Goal: Complete application form: Complete application form

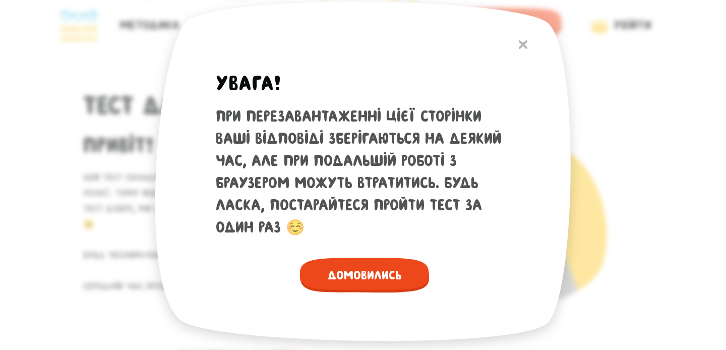
click at [372, 274] on span "Домовились" at bounding box center [364, 274] width 129 height 35
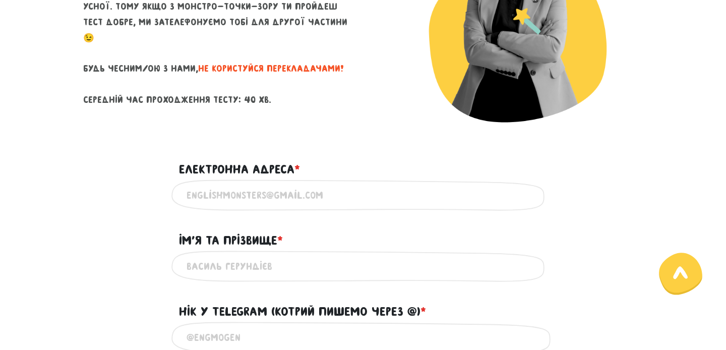
scroll to position [245, 0]
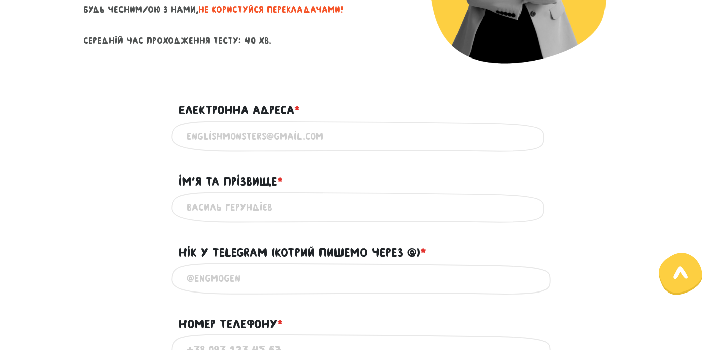
click at [330, 133] on input "Електронна адреса * ?" at bounding box center [362, 136] width 353 height 23
type input "[PERSON_NAME][EMAIL_ADDRESS][PERSON_NAME][DOMAIN_NAME]"
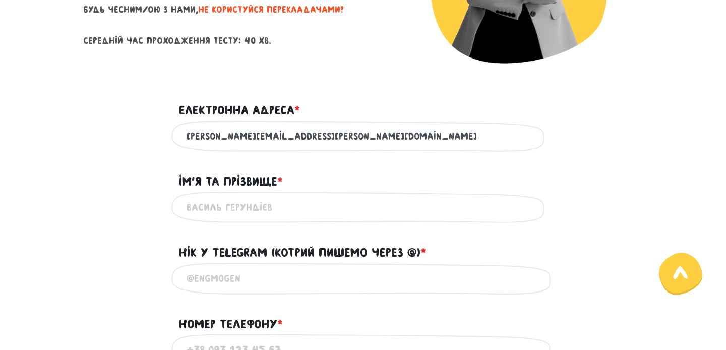
type input "[PERSON_NAME]"
type input "723405972"
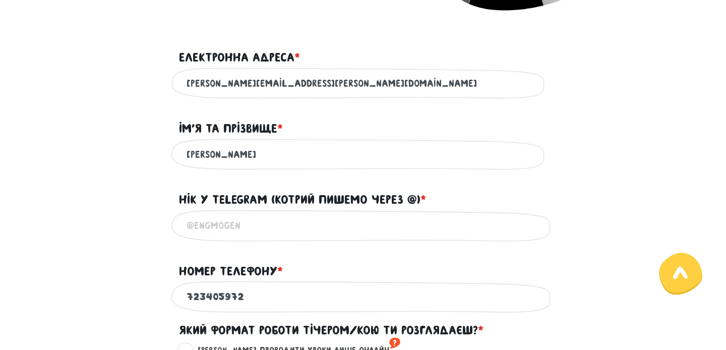
scroll to position [300, 0]
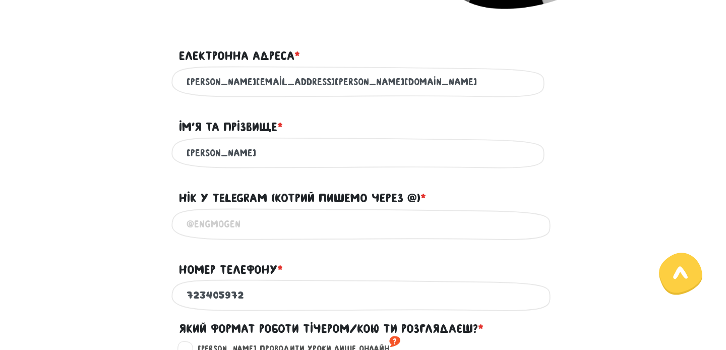
click at [263, 235] on input "Нік у Telegram (котрий пишемо через @) * ?" at bounding box center [362, 224] width 353 height 23
type input "@"
click at [183, 306] on div "723405972 Використовуй тільки цифри" at bounding box center [362, 295] width 383 height 32
click at [186, 306] on input "723405972" at bounding box center [362, 295] width 353 height 23
type input "[PHONE_NUMBER]"
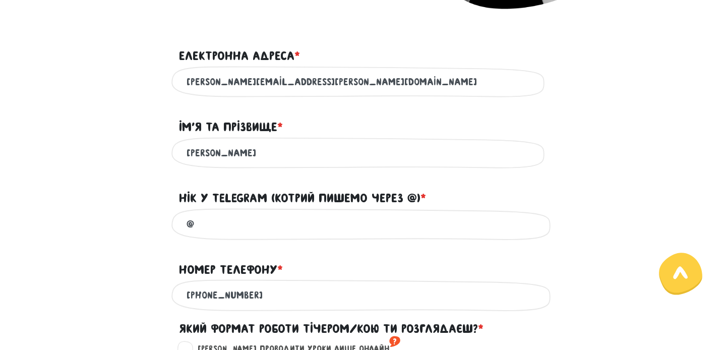
click at [331, 252] on form "Тест для тічерів Привіт! Цей тест складається з двох частин - письмової та усно…" at bounding box center [362, 274] width 559 height 1023
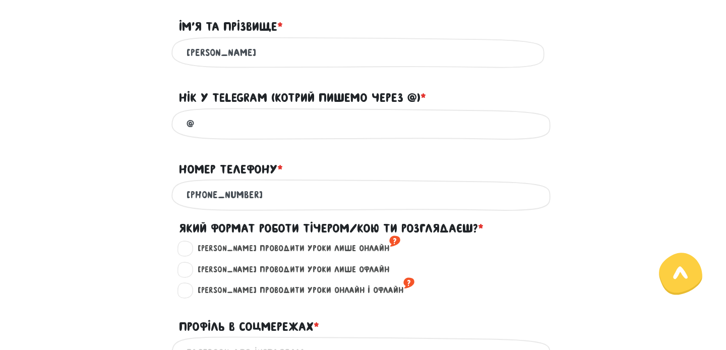
scroll to position [426, 0]
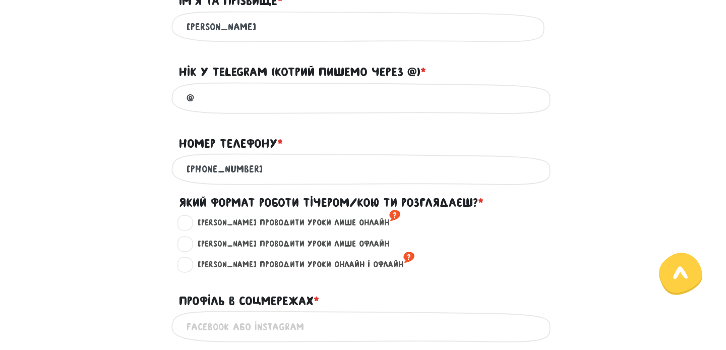
click at [316, 229] on label "Хочу проводити уроки лише онлайн ?" at bounding box center [294, 222] width 211 height 13
click at [189, 226] on input "Хочу проводити уроки лише онлайн ?" at bounding box center [185, 221] width 8 height 10
radio input "true"
click at [389, 223] on sup "?" at bounding box center [394, 215] width 11 height 16
click at [189, 224] on input "Хочу проводити уроки лише онлайн ?" at bounding box center [185, 221] width 8 height 10
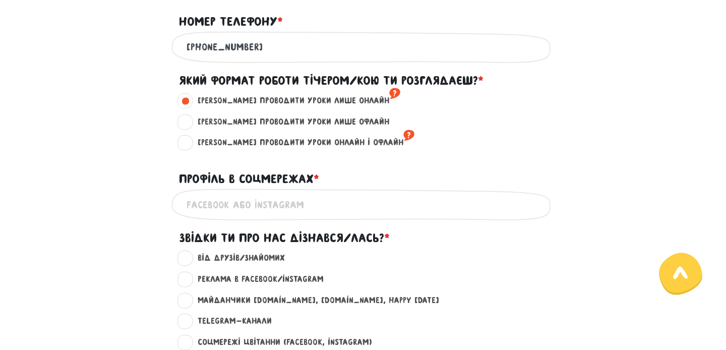
scroll to position [550, 0]
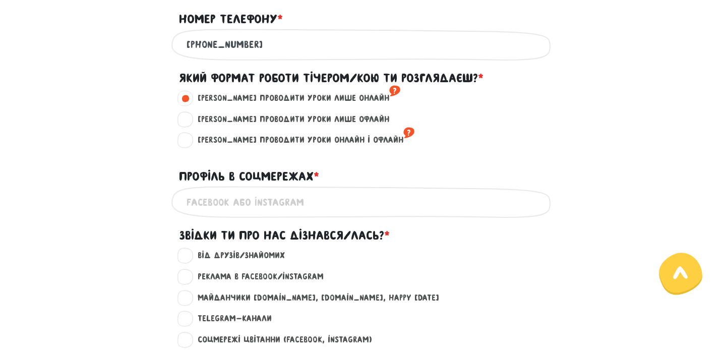
click at [352, 213] on input "Профіль в соцмережах * ?" at bounding box center [362, 201] width 353 height 23
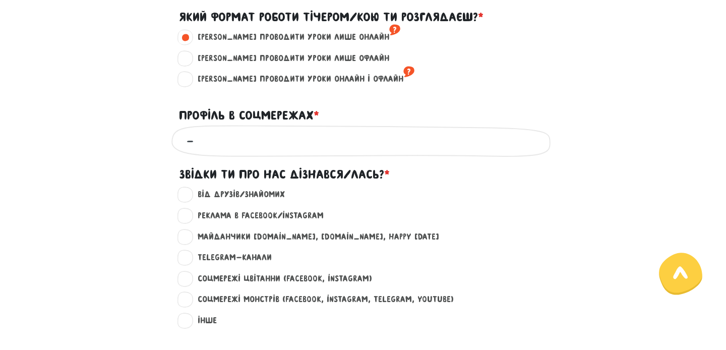
type input "-"
click at [254, 261] on label "Telegram-канали ?" at bounding box center [230, 257] width 83 height 13
click at [189, 261] on input "Telegram-канали ?" at bounding box center [185, 256] width 8 height 10
radio input "true"
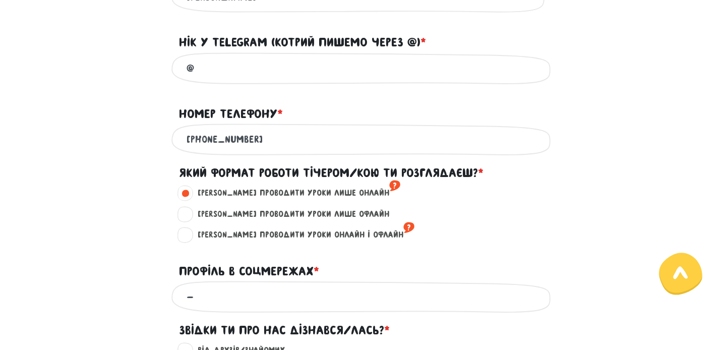
scroll to position [418, 0]
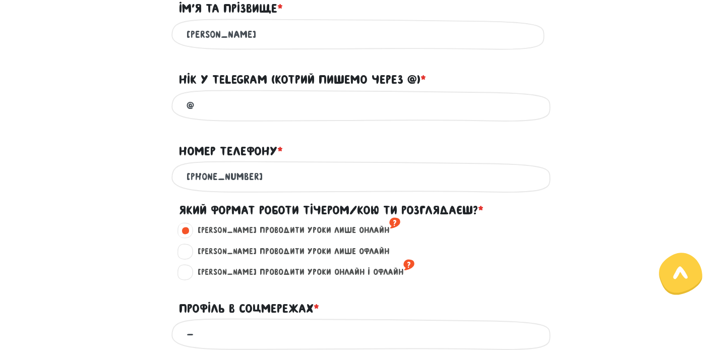
click at [253, 116] on input "@" at bounding box center [362, 105] width 353 height 23
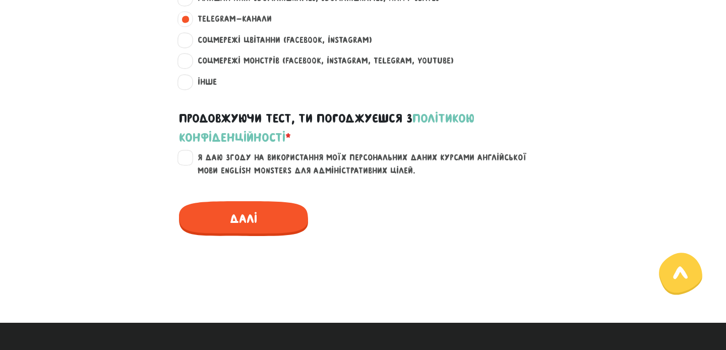
scroll to position [765, 0]
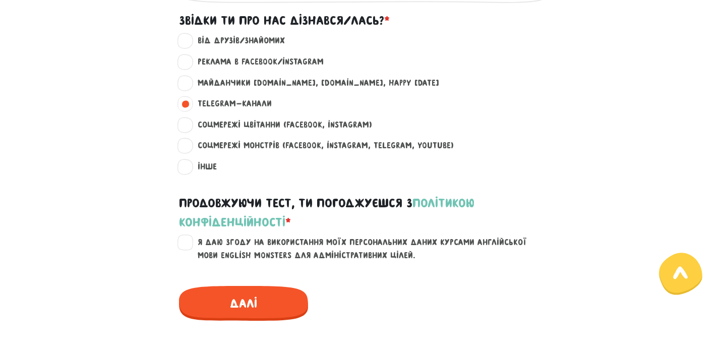
type input "@mikey_m03"
click at [189, 251] on label "Я даю згоду на використання моїх персональних даних курсами англійської мови En…" at bounding box center [369, 249] width 360 height 26
click at [188, 246] on input "Я даю згоду на використання моїх персональних даних курсами англійської мови En…" at bounding box center [185, 241] width 8 height 10
checkbox input "true"
click at [261, 313] on span "Далі" at bounding box center [243, 303] width 129 height 35
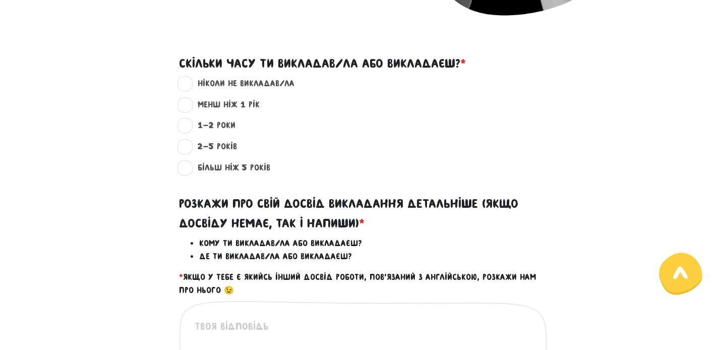
scroll to position [289, 0]
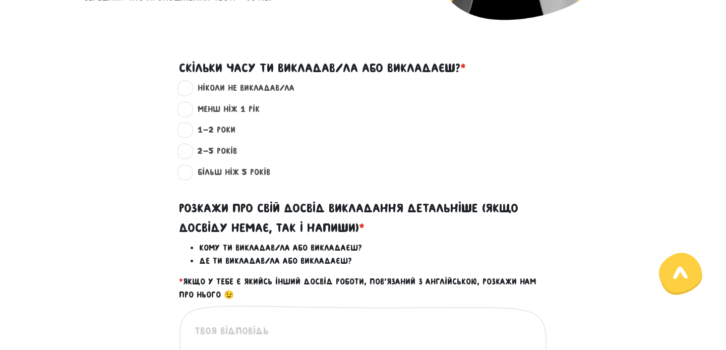
click at [242, 89] on label "ніколи не викладав/ла ?" at bounding box center [241, 88] width 105 height 13
click at [189, 89] on input "ніколи не викладав/ла ?" at bounding box center [185, 87] width 8 height 10
radio input "true"
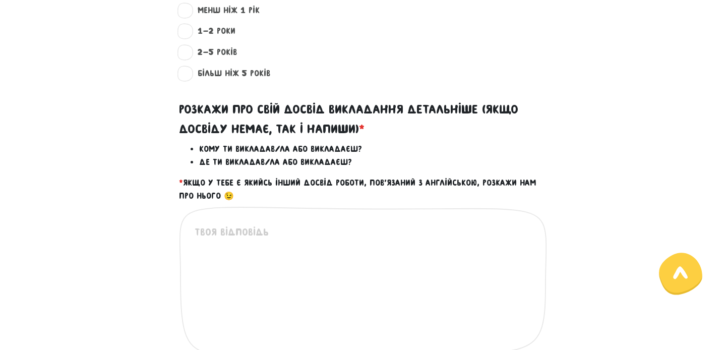
scroll to position [431, 0]
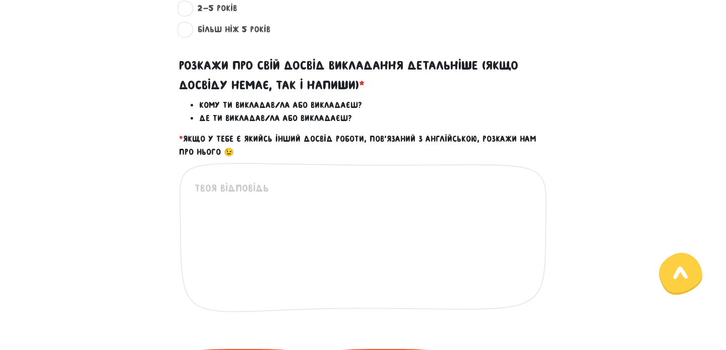
click at [246, 194] on textarea at bounding box center [363, 242] width 338 height 124
type textarea "I"
type textarea "i"
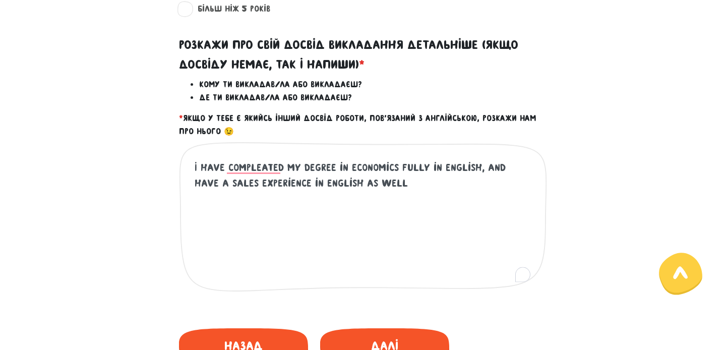
scroll to position [453, 0]
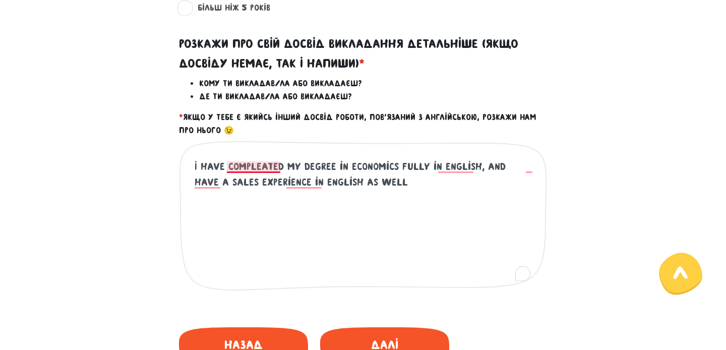
click at [270, 166] on textarea "I have compleated my degree in economics fully in english, and have a sales exp…" at bounding box center [363, 221] width 338 height 124
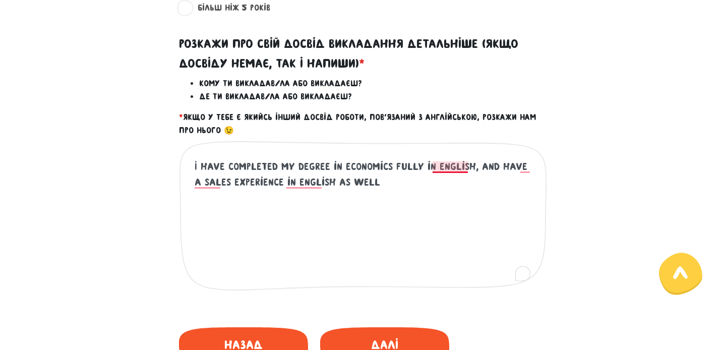
click at [445, 162] on textarea "I have completed my degree in economics fully in english, and have a sales expe…" at bounding box center [363, 221] width 338 height 124
click at [525, 167] on textarea "I have completed my degree in economics fully in English, and have a sales expe…" at bounding box center [363, 221] width 338 height 124
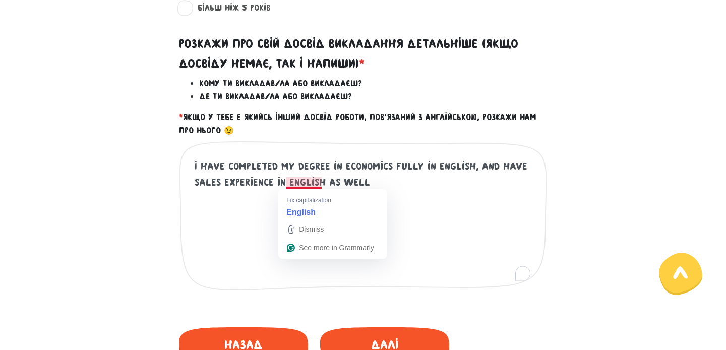
click at [290, 185] on textarea "I have completed my degree in economics fully in English, and have sales experi…" at bounding box center [363, 221] width 338 height 124
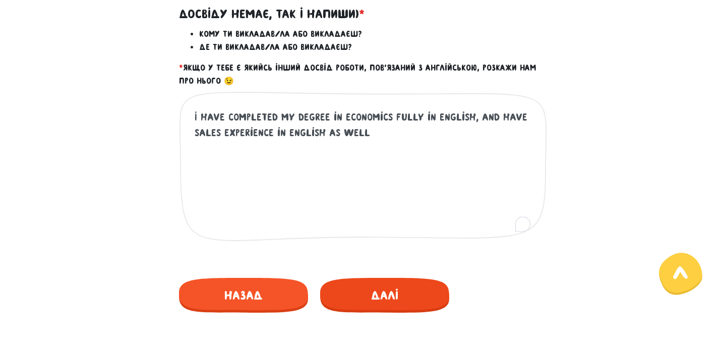
type textarea "I have completed my degree in economics fully in English, and have sales experi…"
click at [391, 291] on span "Далі" at bounding box center [384, 295] width 129 height 35
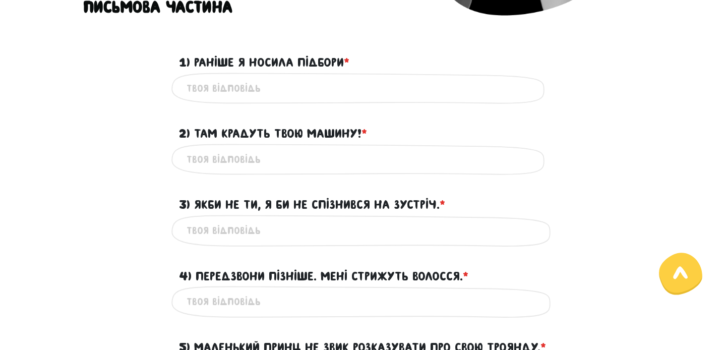
scroll to position [289, 0]
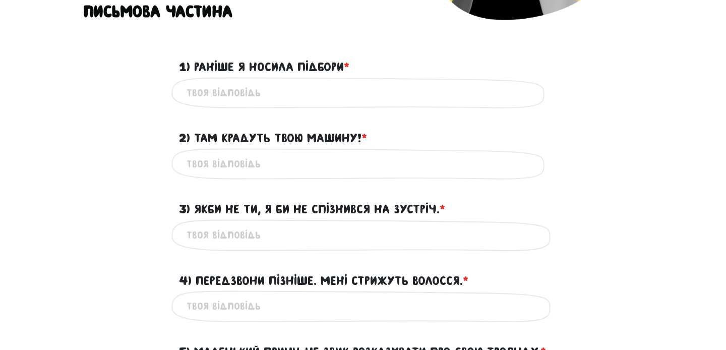
click at [284, 101] on input "1) Раніше я носила підбори * ?" at bounding box center [362, 93] width 353 height 23
type input "i used to wear heels"
click at [305, 157] on input "2) Там крадуть твою машину! * ?" at bounding box center [362, 164] width 353 height 23
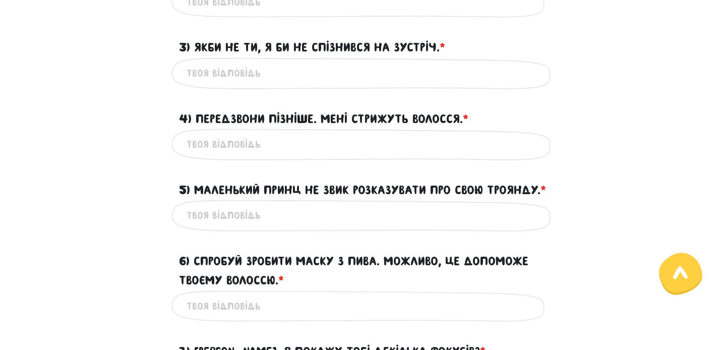
scroll to position [338, 0]
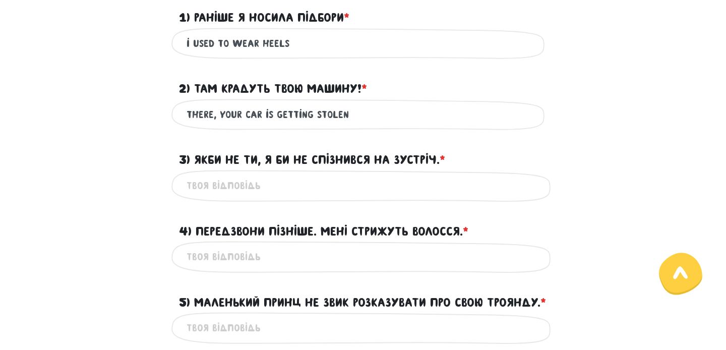
click at [281, 184] on input "3) Якби не ти, я би не спізнився на зустріч. * ?" at bounding box center [362, 185] width 353 height 23
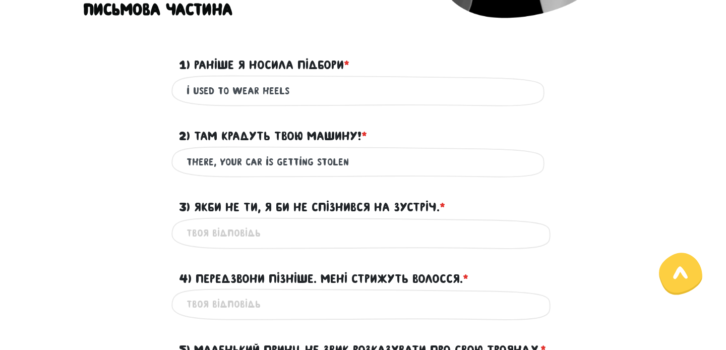
scroll to position [329, 0]
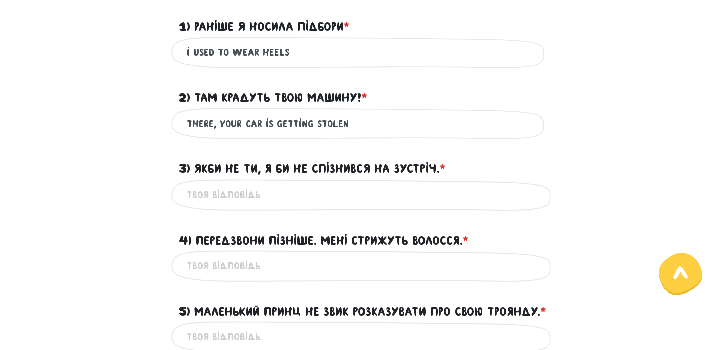
click at [352, 120] on input "there, your car is getting stolen" at bounding box center [362, 123] width 353 height 23
type input "there, your car is getting stolen !"
click at [277, 201] on input "3) Якби не ти, я би не спізнився на зустріч. * ?" at bounding box center [362, 194] width 353 height 23
type input "if it wasn't for you, i wouldn't be late for meeting"
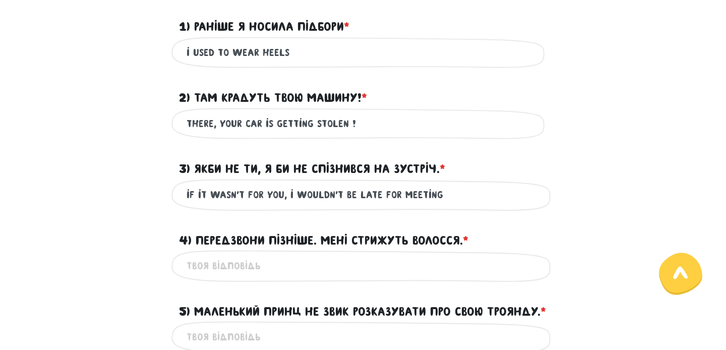
click at [256, 270] on input "4) Передзвони пізніше. Мені стрижуть волосся. * ?" at bounding box center [362, 265] width 353 height 23
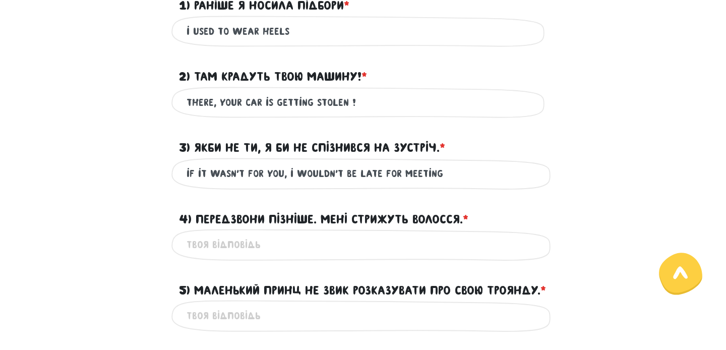
scroll to position [377, 0]
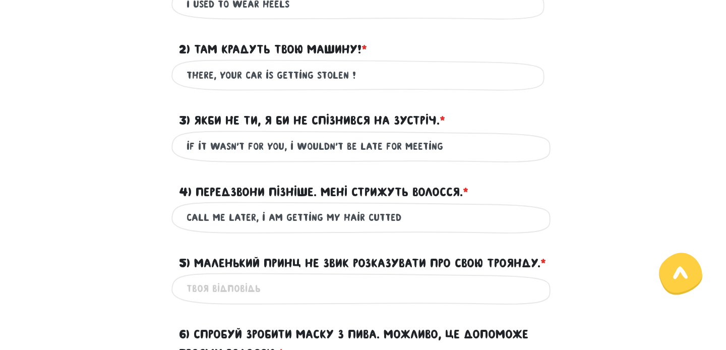
click at [362, 216] on input "call me later, i am getting my hair cutted" at bounding box center [362, 217] width 353 height 23
click at [396, 212] on input "call me later, i am getting my haircutted" at bounding box center [362, 217] width 353 height 23
click at [387, 213] on input "call me later, i am getting my haircutted" at bounding box center [362, 217] width 353 height 23
click at [357, 218] on input "call me later, i am getting my haircutted" at bounding box center [362, 217] width 353 height 23
click at [396, 220] on input "call me later, i am getting my hair cutted" at bounding box center [362, 217] width 353 height 23
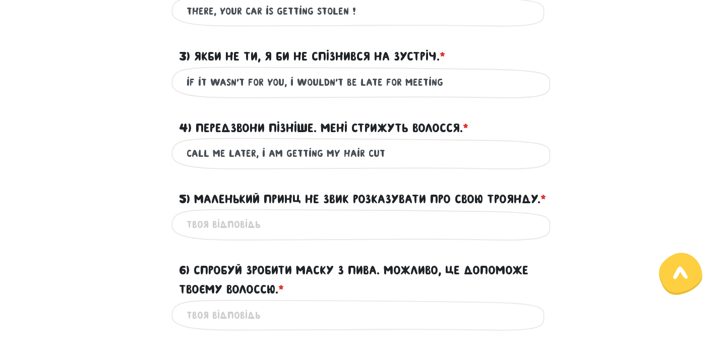
scroll to position [460, 0]
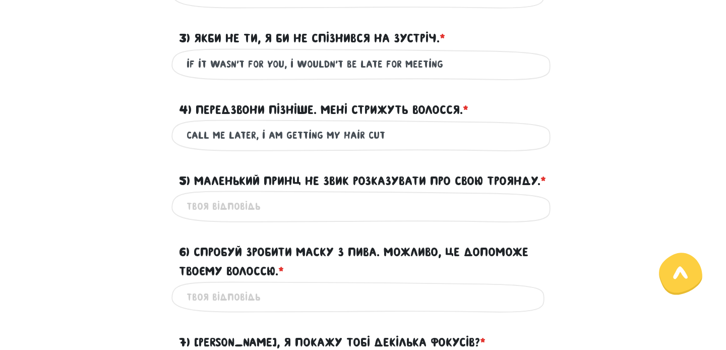
type input "call me later, i am getting my hair cut"
click at [312, 218] on input "5) Маленький Принц не звик розказувати про свою Троянду. * ?" at bounding box center [362, 206] width 353 height 23
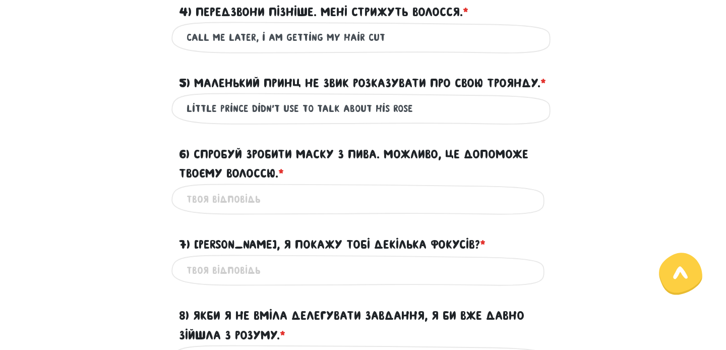
scroll to position [563, 0]
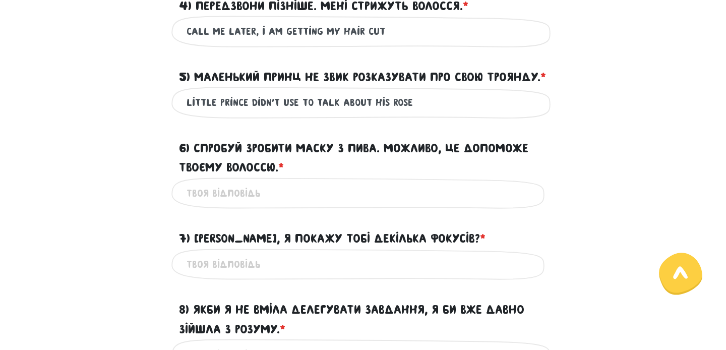
type input "little prince didn't use to talk about his rose"
click at [279, 205] on input "6) Спробуй зробити маску з пива. Можливо, це допоможе твоєму волоссю. * ?" at bounding box center [362, 193] width 353 height 23
type input "try to make a mask from beer. it"
click at [424, 114] on input "little prince didn't use to talk about his rose" at bounding box center [362, 102] width 353 height 23
type input "little prince didn't use to talk about his rose."
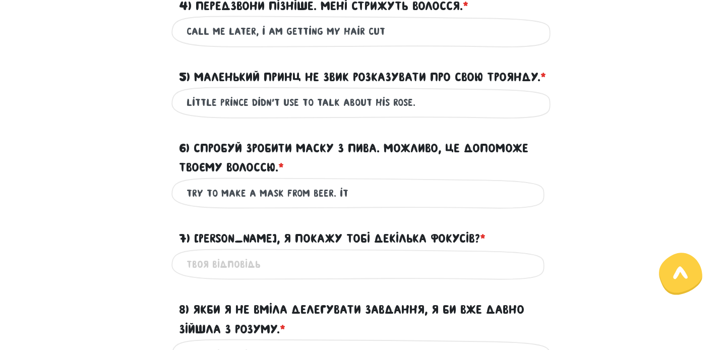
click at [397, 37] on input "call me later, i am getting my hair cut" at bounding box center [362, 31] width 353 height 23
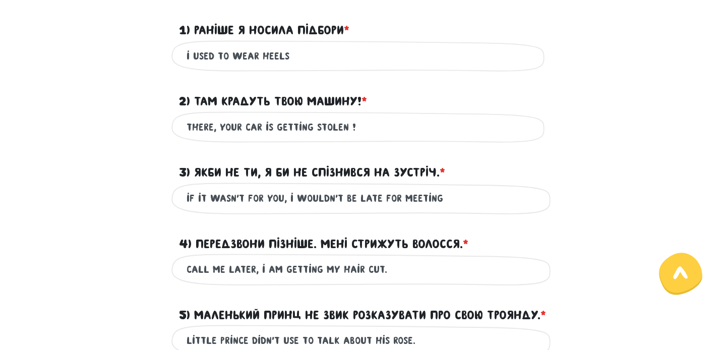
scroll to position [292, 0]
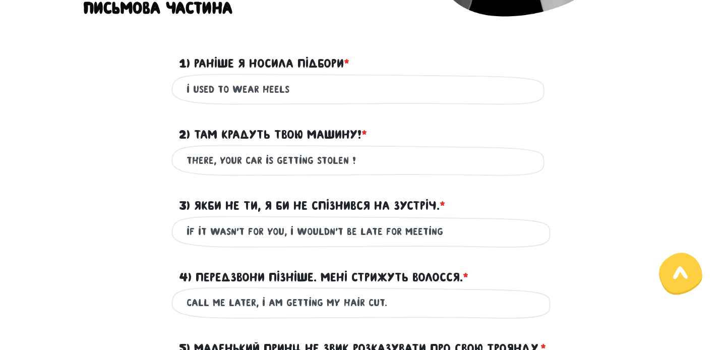
type input "call me later, i am getting my hair cut."
click at [290, 88] on input "i used to wear heels" at bounding box center [362, 89] width 353 height 23
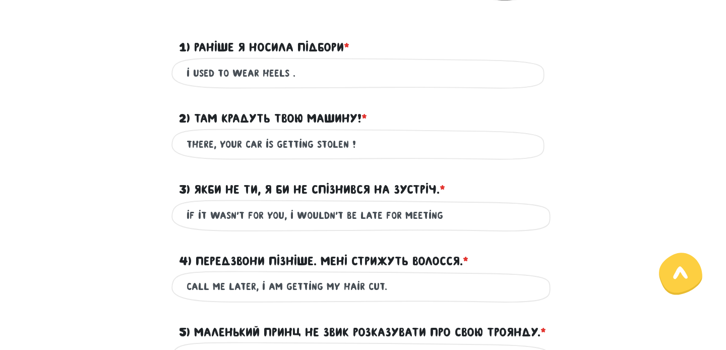
type input "i used to wear heels"
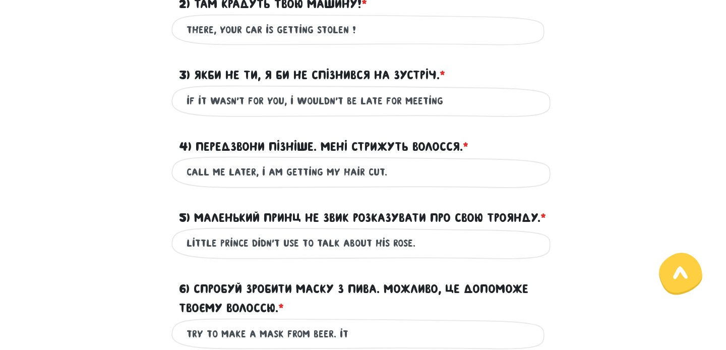
scroll to position [433, 0]
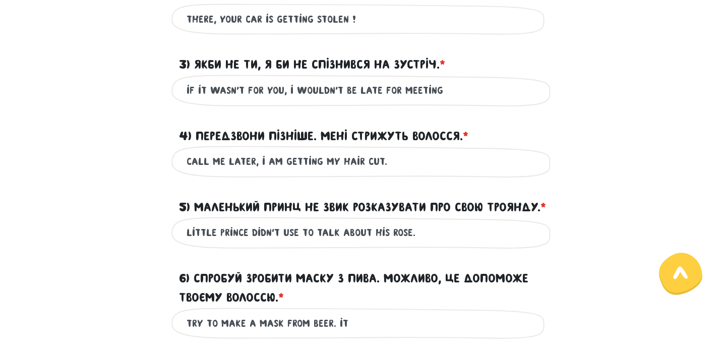
click at [449, 97] on input "if it wasn't for you, i wouldn't be late for meeting" at bounding box center [362, 90] width 353 height 23
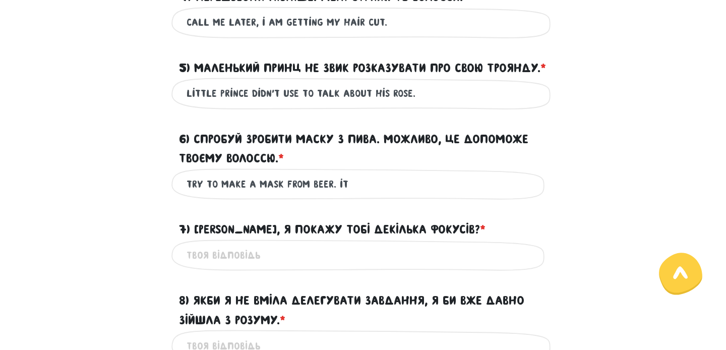
scroll to position [583, 0]
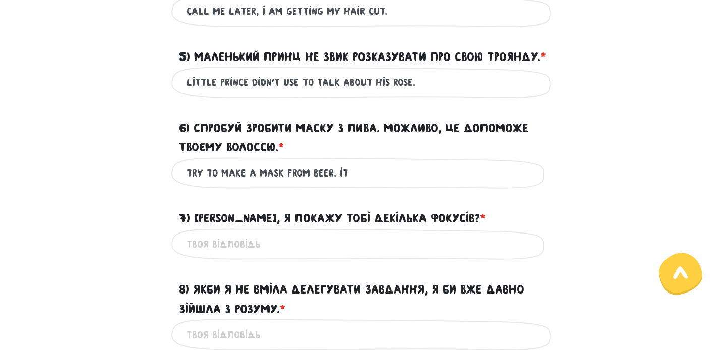
type input "if it wasn't for you, i wouldn't be late for meeting."
click at [355, 184] on input "try to make a mask from beer. it" at bounding box center [362, 173] width 353 height 23
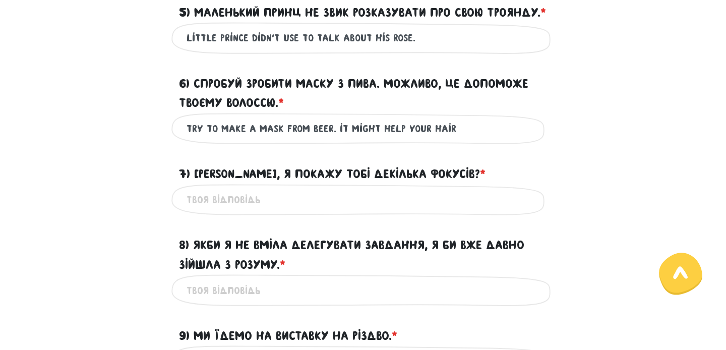
scroll to position [629, 0]
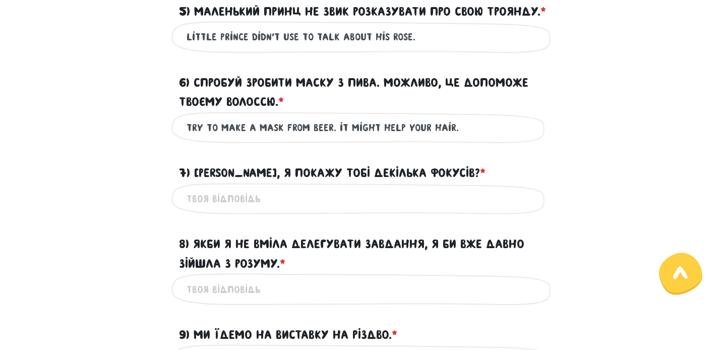
type input "try to make a mask from beer. it might help your hair."
click at [343, 210] on input "7) Хочеш, я покажу тобі декілька фокусів? * ?" at bounding box center [362, 198] width 353 height 23
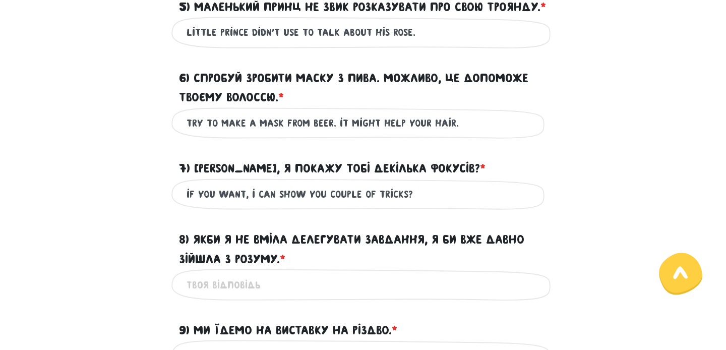
scroll to position [632, 0]
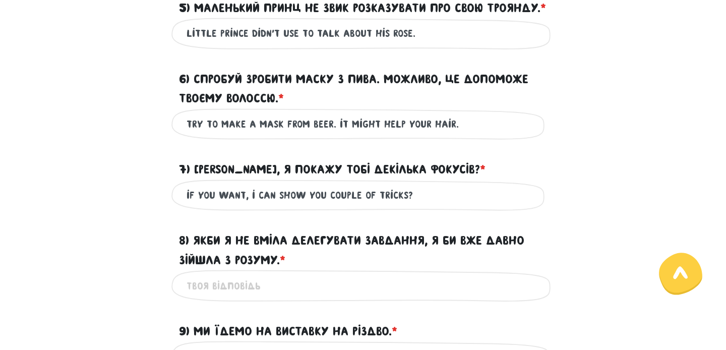
click at [325, 207] on input "if you want, i can show you couple of tricks?" at bounding box center [362, 195] width 353 height 23
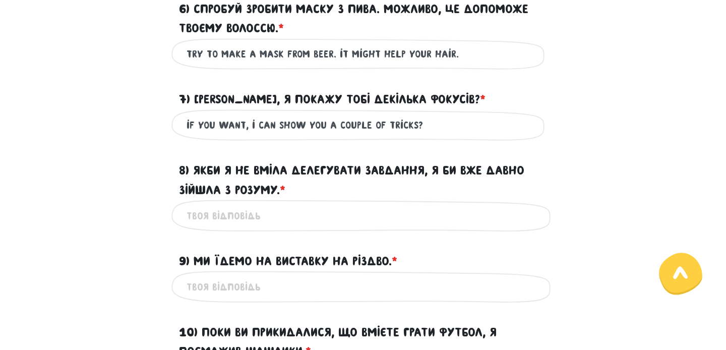
scroll to position [703, 0]
type input "if you want, i can show you a couple of tricks?"
click at [249, 226] on input "8) Якби я не вміла делегувати завдання, я би вже давно зійшла з розуму. * ?" at bounding box center [362, 215] width 353 height 23
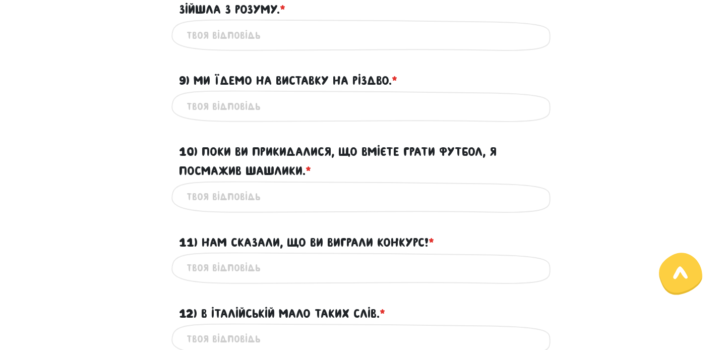
scroll to position [885, 0]
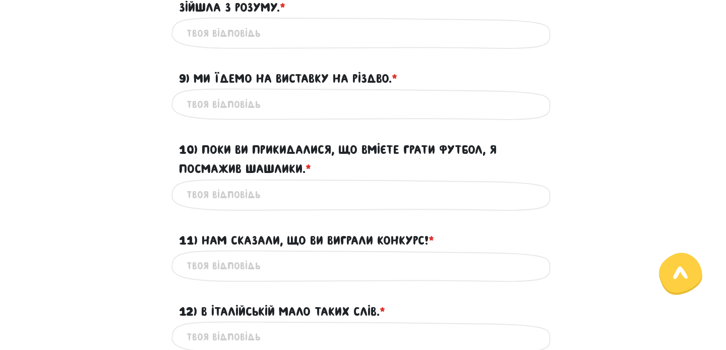
click at [253, 115] on input "9) Ми їдемо на виставку на Різдво. * ?" at bounding box center [362, 104] width 353 height 23
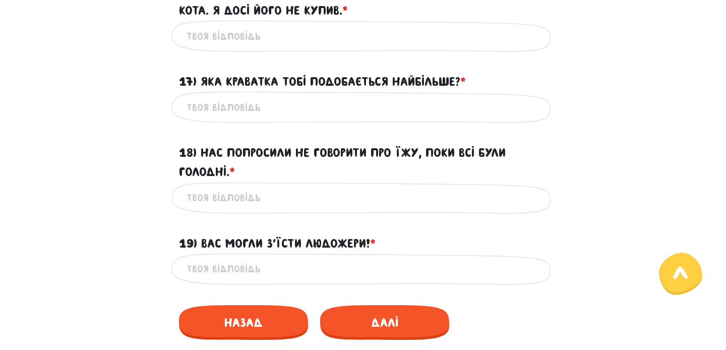
scroll to position [1502, 0]
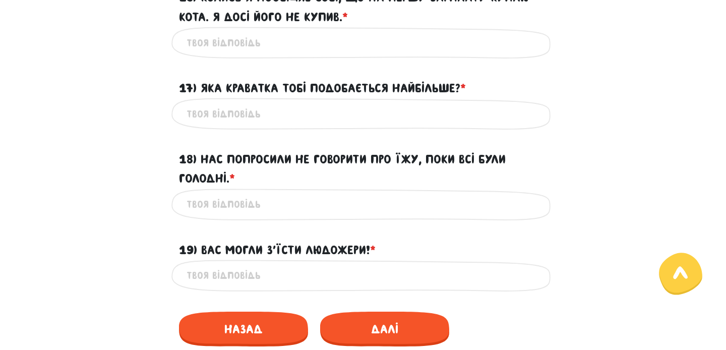
click at [253, 125] on input "17) Яка краватка тобі подобається найбільше? * ?" at bounding box center [362, 113] width 353 height 23
type input "which tie do you like the most?"
click at [270, 216] on input "18) Нас попросили не говорити про їжу, поки всі були голодні. * ?" at bounding box center [362, 204] width 353 height 23
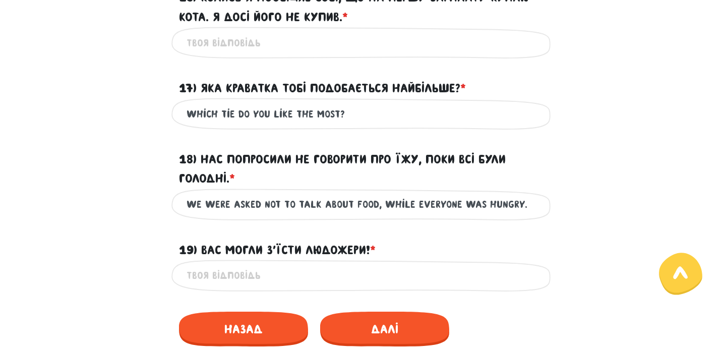
type input "we were asked not to talk about food, while everyone was hungry."
click at [276, 287] on input "19) Вас могли з’їсти людожери! * ?" at bounding box center [362, 275] width 353 height 23
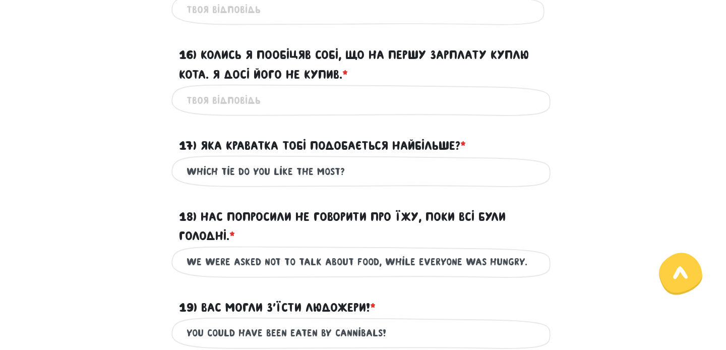
scroll to position [1444, 0]
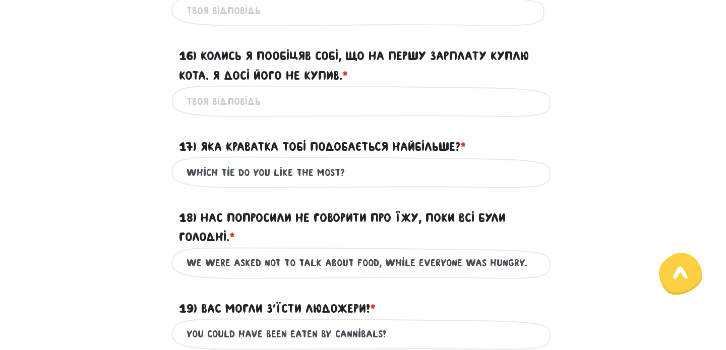
type input "you could have been eaten by cannibals!"
click at [255, 112] on input "16) Колись я пообіцяв собі, що на першу зарплату куплю кота. Я досі його не куп…" at bounding box center [362, 101] width 353 height 23
click at [375, 112] on input "16) Колись я пообіцяв собі, що на першу зарплату куплю кота. Я досі його не куп…" at bounding box center [362, 101] width 353 height 23
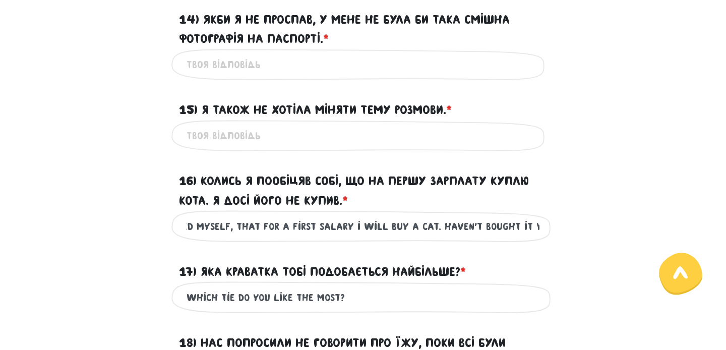
scroll to position [1305, 0]
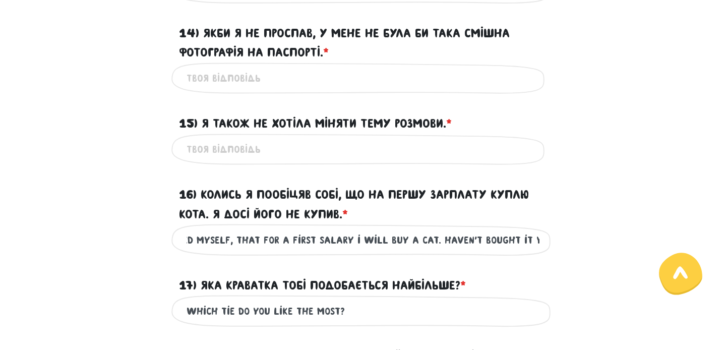
type input "once i promised myself, that for a first salary i will buy a cat. haven't bough…"
click at [341, 161] on input "15) Я також не хотіла міняти тему розмови. * ?" at bounding box center [362, 149] width 353 height 23
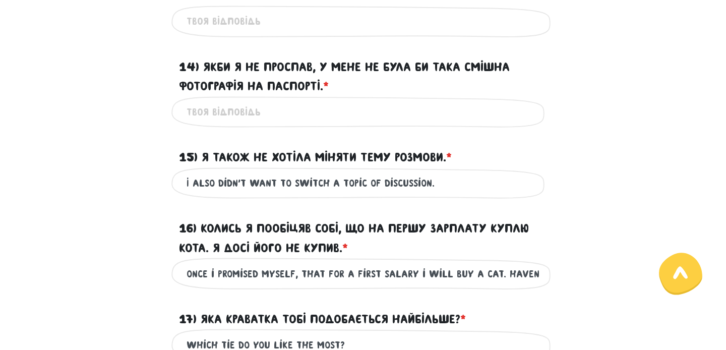
scroll to position [1271, 0]
type input "I also didn't want to switch a topic of discussion."
click at [247, 124] on input "14) Якби я не проспав, у мене не була би така смішна фотографія на паспорті. * ?" at bounding box center [362, 112] width 353 height 23
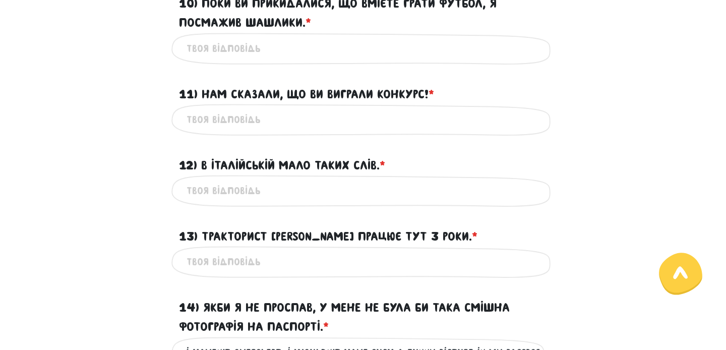
scroll to position [1058, 0]
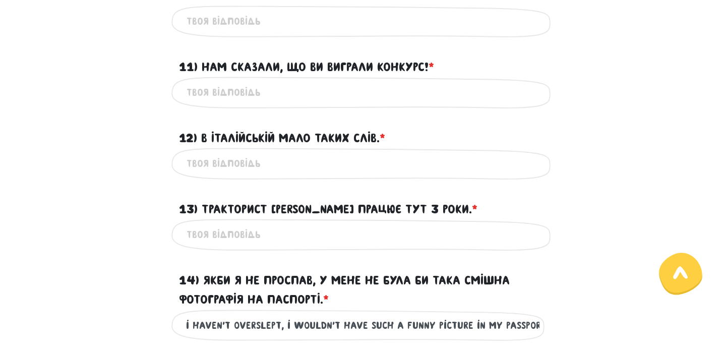
type input "if i haven't overslept, i wouldn't have such a funny picture in my passport. `"
click at [272, 246] on input "13) Тракторист Едуард працює тут 3 роки. * ?" at bounding box center [362, 234] width 353 height 23
type input "е"
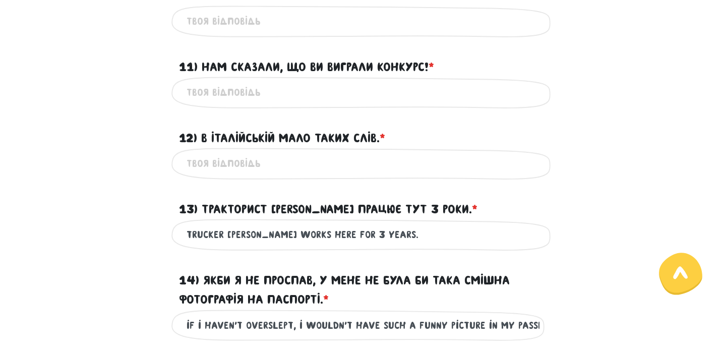
type input "trucker [PERSON_NAME] works here for 3 years."
click at [264, 179] on div "Це обов'язкове поле" at bounding box center [362, 164] width 383 height 32
click at [277, 175] on input "12) В італійській мало таких слів. * ?" at bounding box center [362, 163] width 353 height 23
type input "in Italian there not many words like that."
click at [231, 104] on input "11) Нам сказали, що ви виграли конкурс! * ?" at bounding box center [362, 92] width 353 height 23
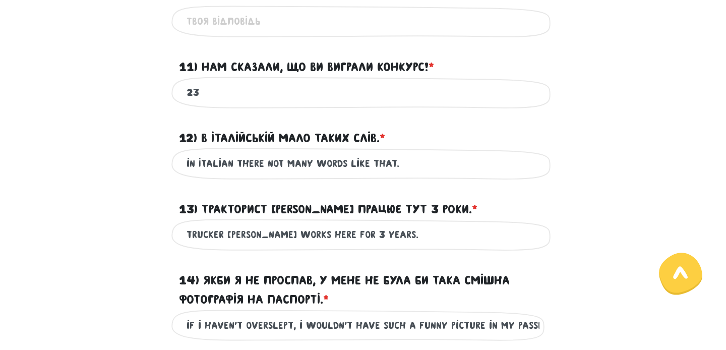
type input "2"
drag, startPoint x: 350, startPoint y: 113, endPoint x: 387, endPoint y: 110, distance: 37.4
click at [387, 104] on input "we were told, that you won the auction!" at bounding box center [362, 92] width 353 height 23
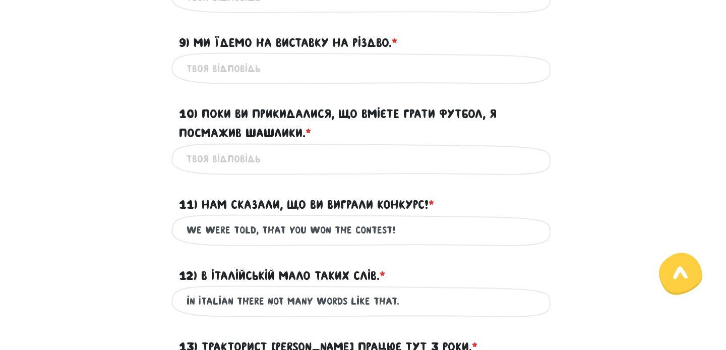
scroll to position [921, 0]
type input "we were told, that you won the contest!"
click at [266, 79] on input "9) Ми їдемо на виставку на Різдво. * ?" at bounding box center [362, 67] width 353 height 23
click at [296, 79] on input "we are going for an exibition" at bounding box center [362, 67] width 353 height 23
click at [330, 79] on input "we are going for an exрibition" at bounding box center [362, 67] width 353 height 23
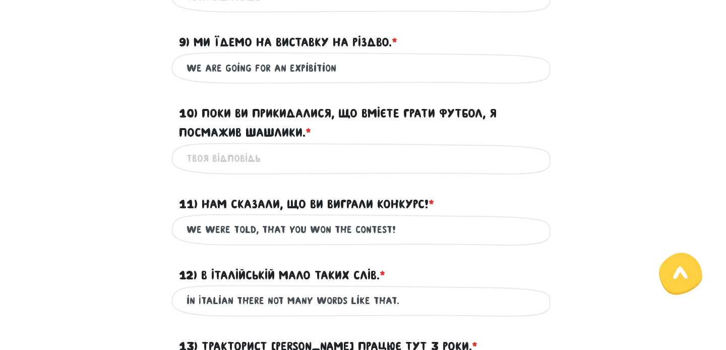
click at [301, 79] on input "we are going for an exрibition" at bounding box center [362, 67] width 353 height 23
click at [353, 79] on input "we are going for an exhibition" at bounding box center [362, 67] width 353 height 23
type input "we are going for an exhibition for christmas."
click at [318, 170] on input "10) Поки ви прикидалися, що вмієте грати футбол, я посмажив шашлики. * ?" at bounding box center [362, 158] width 353 height 23
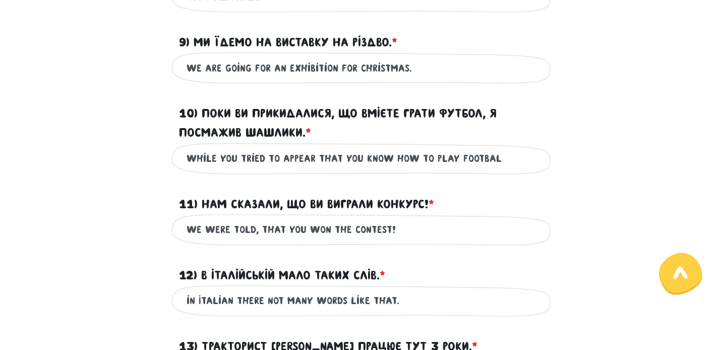
click at [308, 170] on input "while you tried to appear that you know how to play footbal" at bounding box center [362, 158] width 353 height 23
click at [306, 170] on input "while you tried to appear that you know how to play footbal" at bounding box center [362, 158] width 353 height 23
click at [310, 170] on input "while you tried to appear that you know how to play footbal" at bounding box center [362, 158] width 353 height 23
click at [491, 170] on input "while you tried to appear, that you know how to play footbal" at bounding box center [362, 158] width 353 height 23
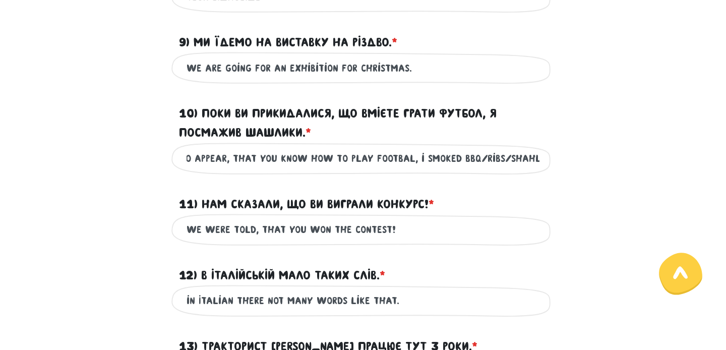
click at [516, 170] on input "while you tried to appear, that you know how to play footbal, i smoked bbq/ribs…" at bounding box center [362, 158] width 353 height 23
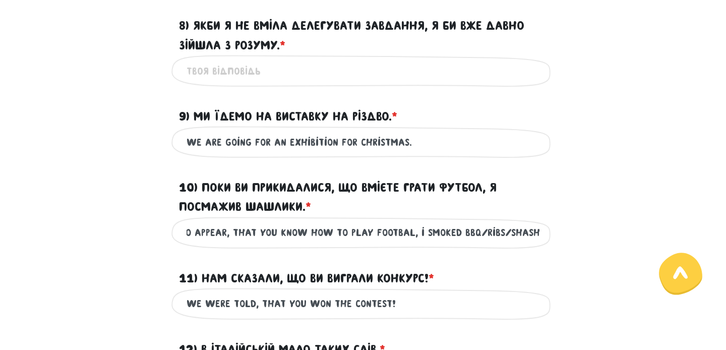
scroll to position [841, 0]
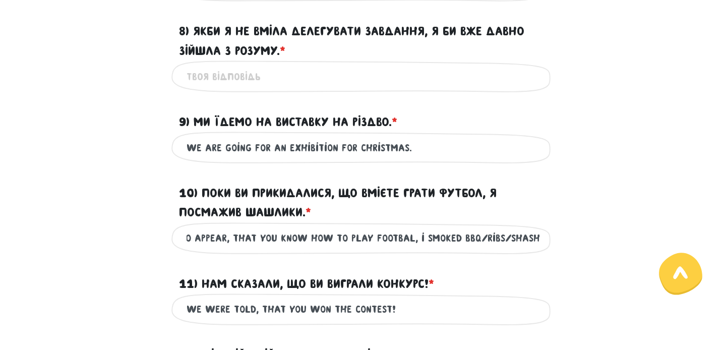
type input "while you tried to appear, that you know how to play footbal, i smoked bbq/ribs…"
click at [302, 88] on input "8) Якби я не вміла делегувати завдання, я би вже давно зійшла з розуму. * ?" at bounding box center [362, 76] width 353 height 23
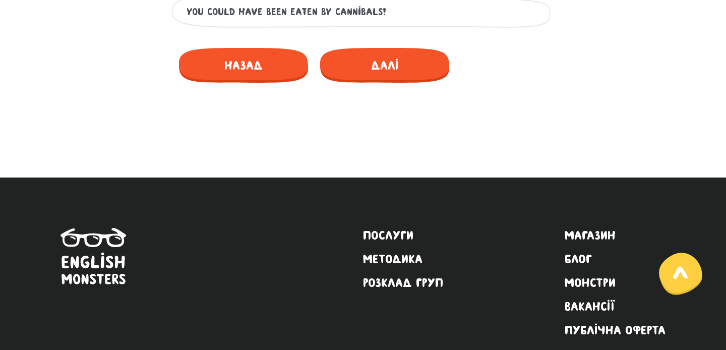
scroll to position [1633, 0]
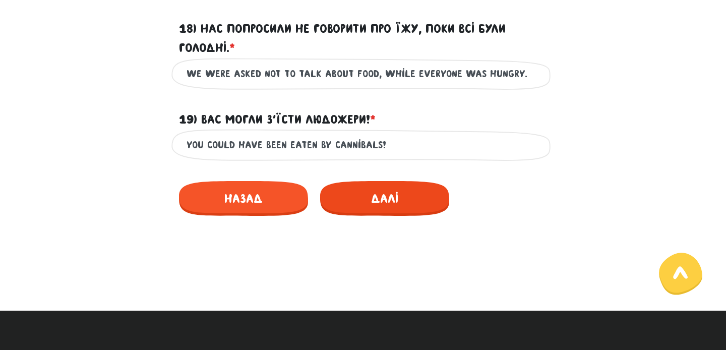
type input "if i didn't know how to delegate a task, i would've went crazy long time ago."
click at [375, 216] on span "Далі" at bounding box center [384, 198] width 129 height 35
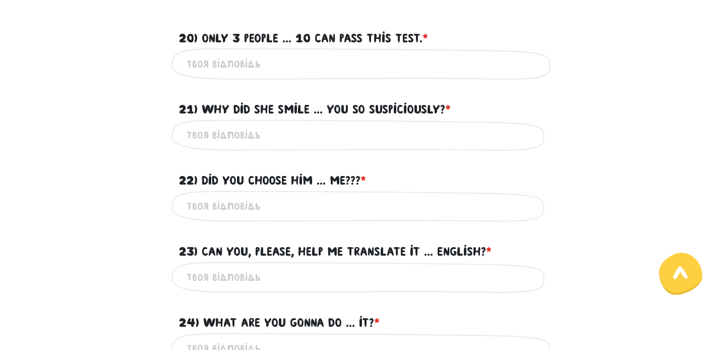
scroll to position [289, 0]
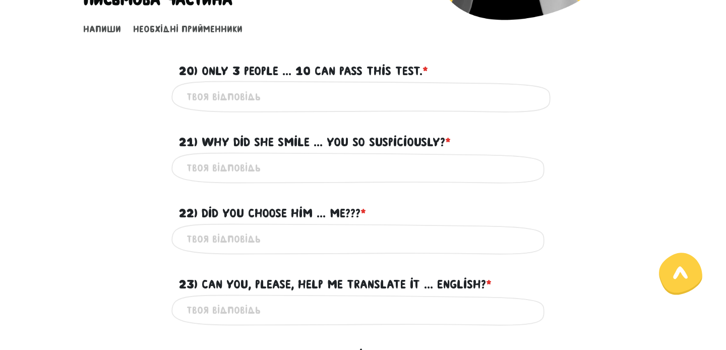
click at [348, 90] on input "20) Only 3 people ... 10 can pass this test. * ?" at bounding box center [362, 96] width 353 height 23
type input "o"
type input "out"
click at [276, 172] on input "21) Why did she smile ... you so suspiciously? * ?" at bounding box center [362, 168] width 353 height 23
type input "t"
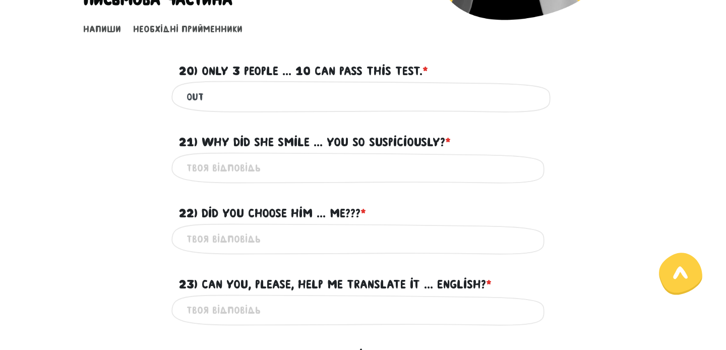
type input "i"
type input "on"
click at [213, 249] on div "Це обов'язкове поле" at bounding box center [362, 239] width 383 height 32
click at [230, 232] on input "22) Did you choose him ... me??? * ?" at bounding box center [362, 239] width 353 height 23
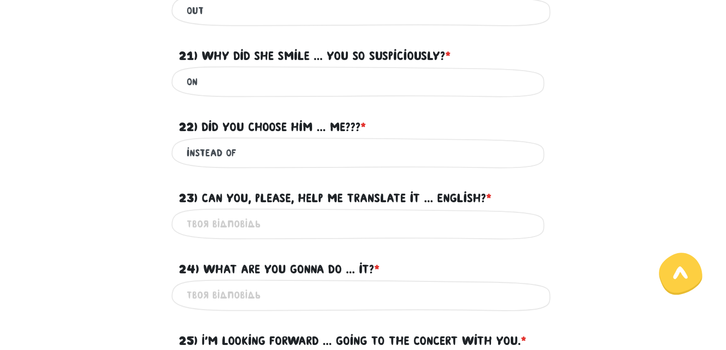
scroll to position [375, 0]
type input "instead of"
click at [292, 226] on input "23) Can you, please, help me translate it ... English? * ?" at bounding box center [362, 223] width 353 height 23
type input "u"
type input "in"
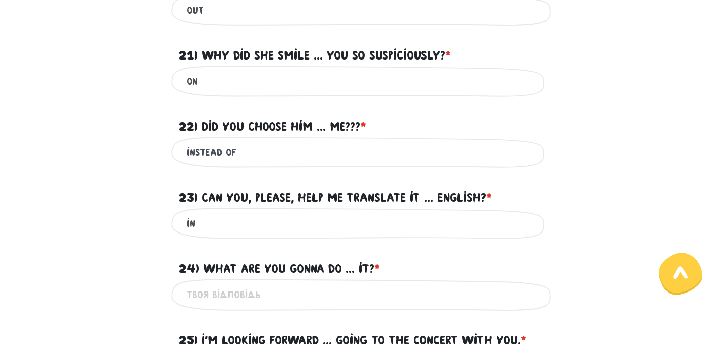
click at [309, 297] on input "24) What are you gonna do ... it? * ?" at bounding box center [362, 294] width 353 height 23
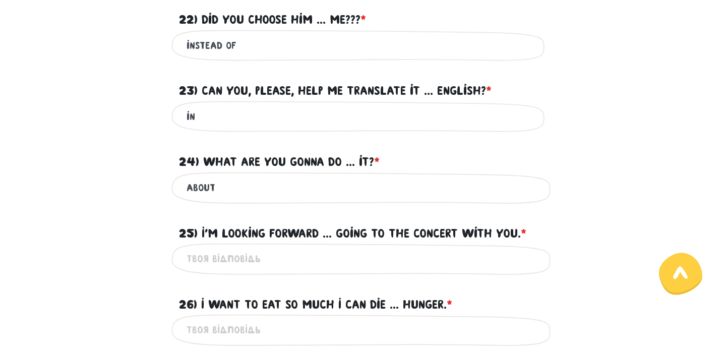
scroll to position [496, 0]
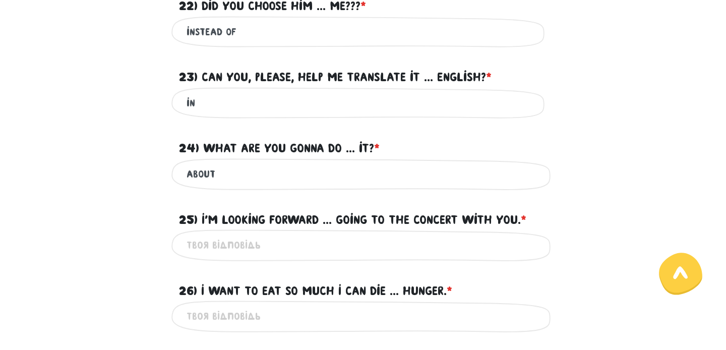
type input "about"
click at [330, 229] on div "Це обов'язкове поле" at bounding box center [362, 245] width 383 height 32
click at [325, 248] on input "25) I'm looking forward ... going to the concert with you. * ?" at bounding box center [362, 245] width 353 height 23
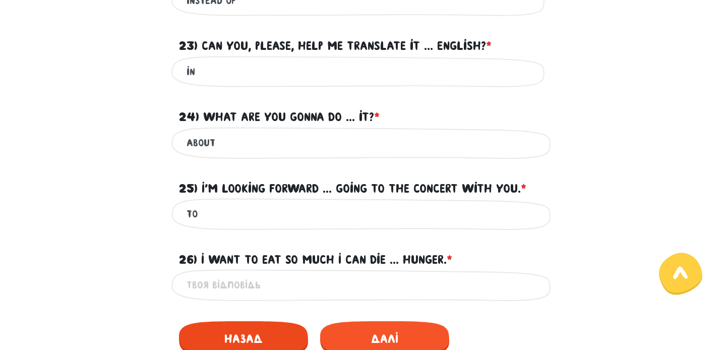
scroll to position [530, 0]
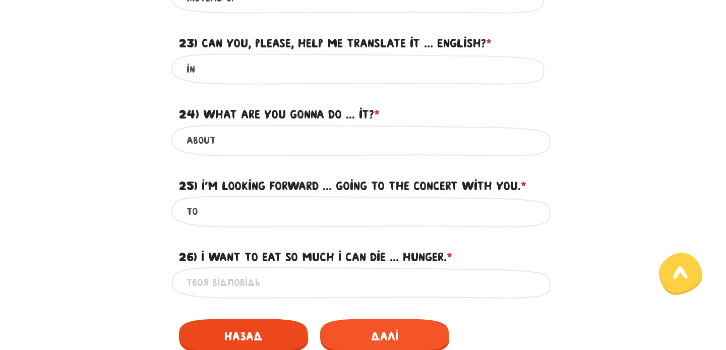
type input "to"
click at [424, 280] on input "26) I want to eat so much I can die ... hunger. * ?" at bounding box center [362, 282] width 353 height 23
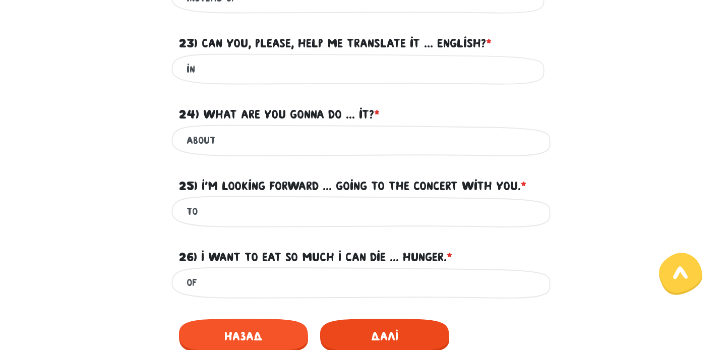
type input "of"
click at [407, 336] on span "Далі" at bounding box center [384, 335] width 129 height 35
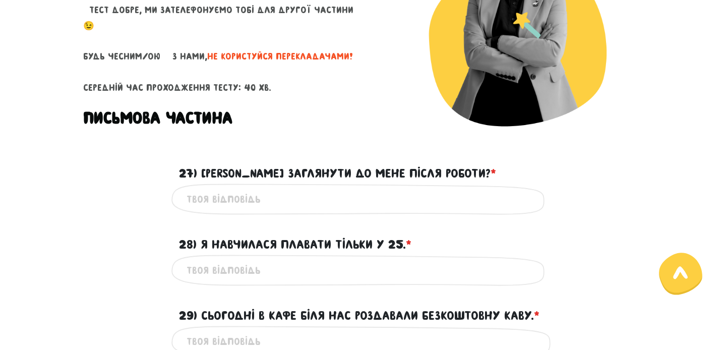
scroll to position [184, 0]
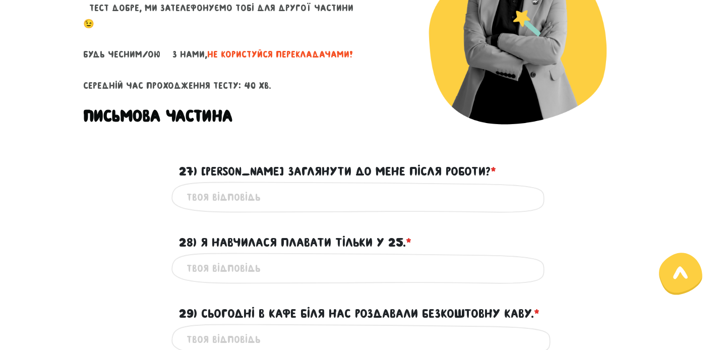
click at [301, 198] on input "27) Можеш заглянути до мене після роботи? * ?" at bounding box center [362, 197] width 353 height 23
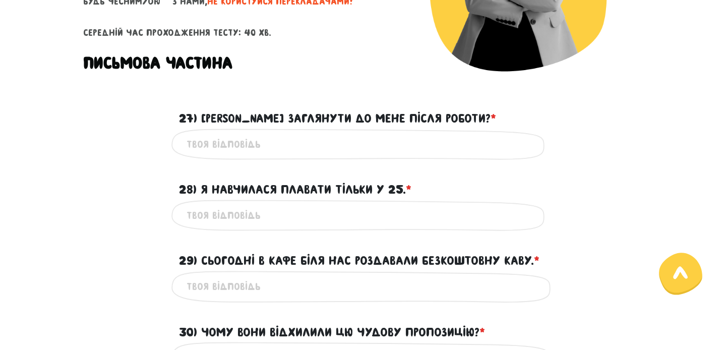
scroll to position [238, 0]
click at [303, 218] on input "28) Я навчилася плавати тільки у 25. * ?" at bounding box center [362, 215] width 353 height 23
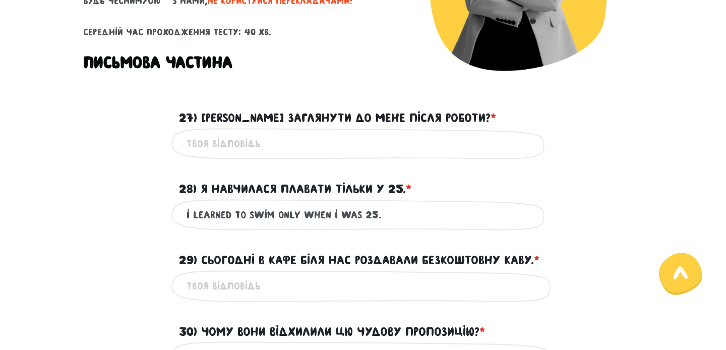
type input "i learned to swim only when i was 25."
click at [351, 153] on input "27) Можеш заглянути до мене після роботи? * ?" at bounding box center [362, 144] width 353 height 23
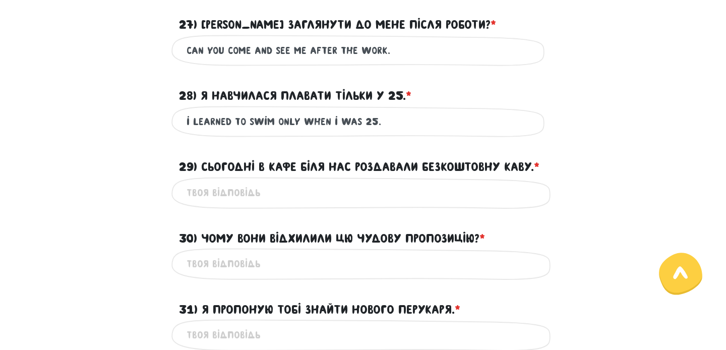
scroll to position [333, 0]
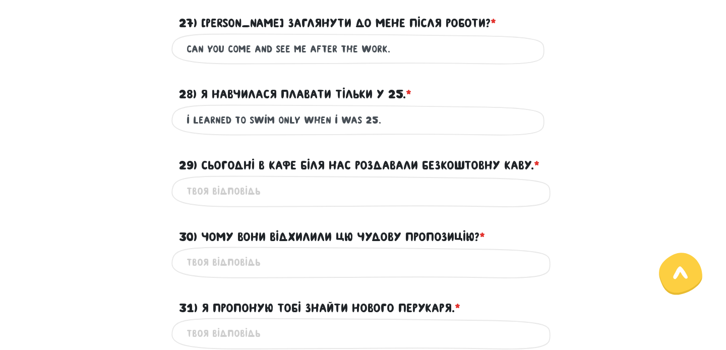
type input "can you come and see me after the work."
click at [402, 199] on input "29) Сьогодні в кафе біля нас роздавали безкоштовну каву. * ?" at bounding box center [362, 191] width 353 height 23
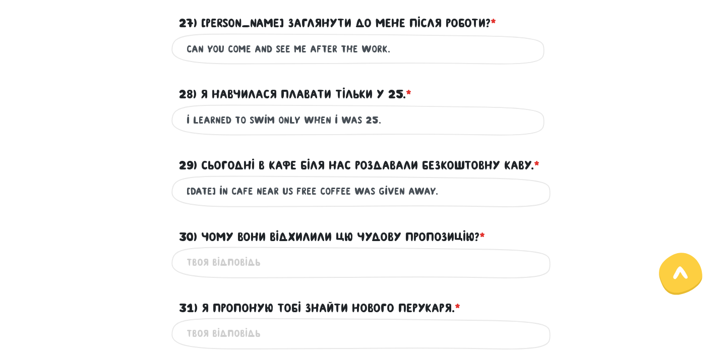
type input "[DATE] in cafe near us free coffee was given away."
click at [229, 267] on input "30) Чому вони відхилили цю чудову пропозицію? * ?" at bounding box center [362, 262] width 353 height 23
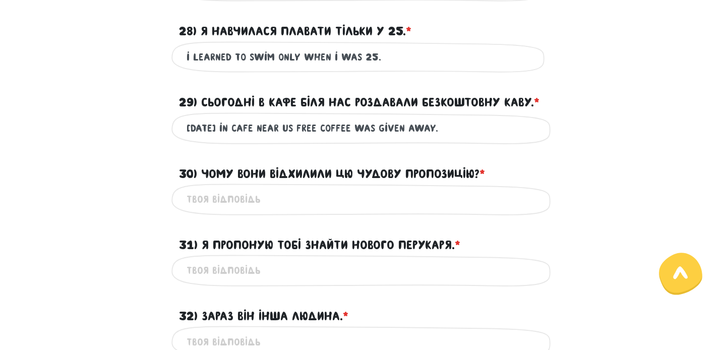
scroll to position [397, 0]
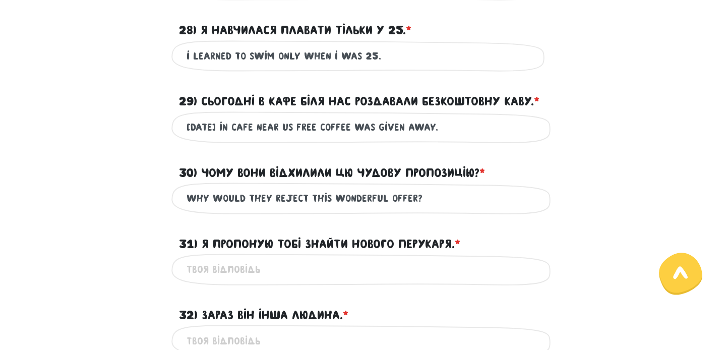
type input "why would they reject this wonderful offer?"
click at [247, 265] on input "31) Я пропоную тобі знайти нового перукаря. * ?" at bounding box center [362, 269] width 353 height 23
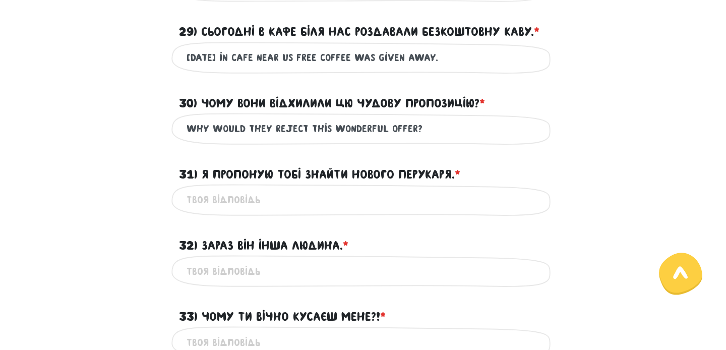
scroll to position [467, 0]
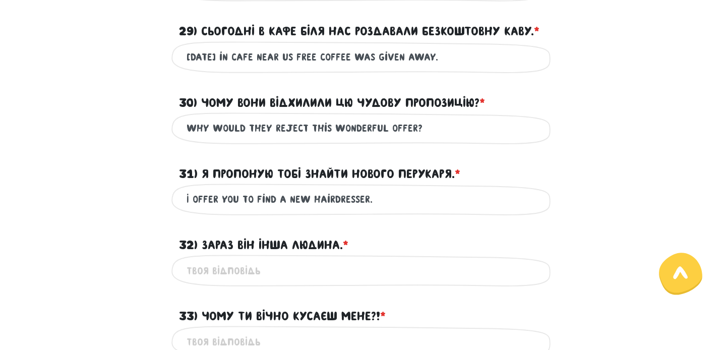
type input "I offer you to find a new hairdresser."
click at [275, 268] on input "32) Зараз він інша людина. * ?" at bounding box center [362, 270] width 353 height 23
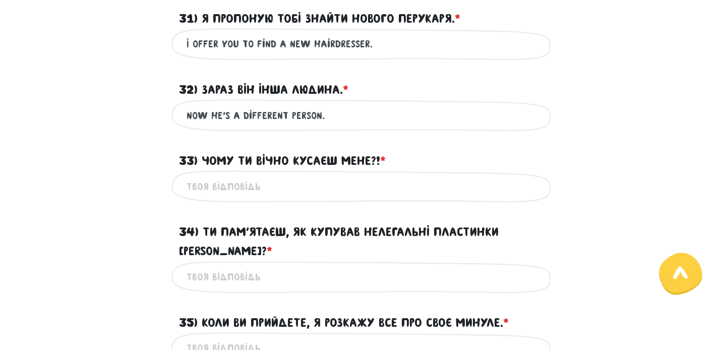
scroll to position [625, 0]
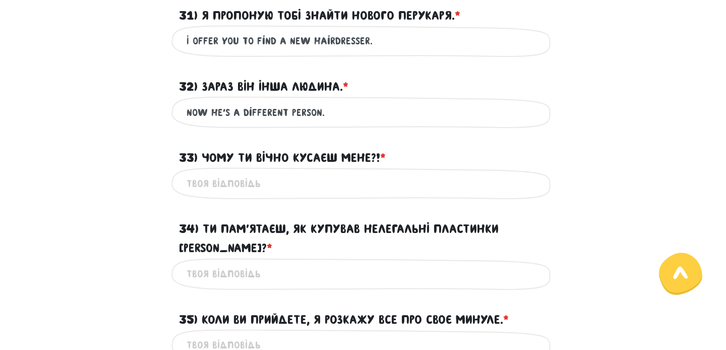
type input "now he's a different person."
click at [290, 180] on input "33) Чому ти вічно кусаєш мене?! * ?" at bounding box center [362, 183] width 353 height 23
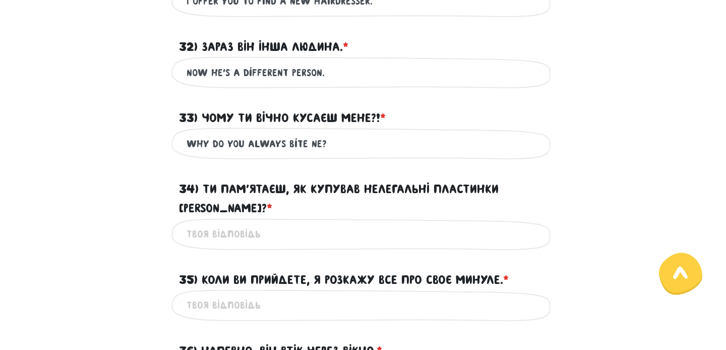
scroll to position [664, 0]
type input "why do you always bite me?"
click at [277, 223] on input "34) Ти пам’ятаєш, як купував нелегальні пластинки Бітлз? * ?" at bounding box center [362, 234] width 353 height 23
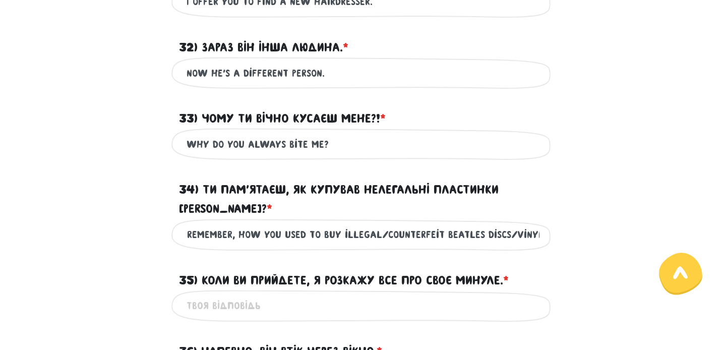
scroll to position [0, 39]
type input "do you remember, how you used to buy illegal/counterfeit beatles discs/vinyls?"
click at [393, 294] on input "35) Коли ви прийдете, я розкажу все про своє минуле. * ?" at bounding box center [362, 305] width 353 height 23
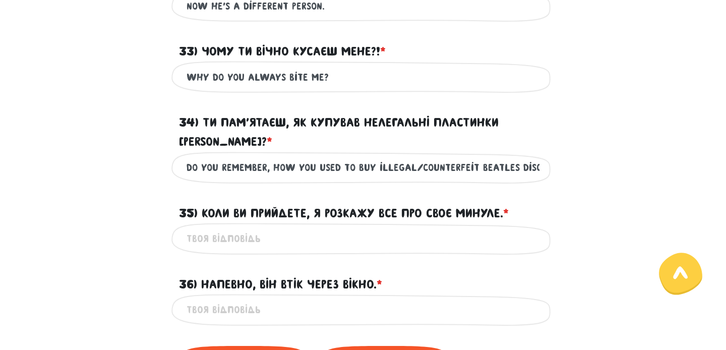
scroll to position [732, 0]
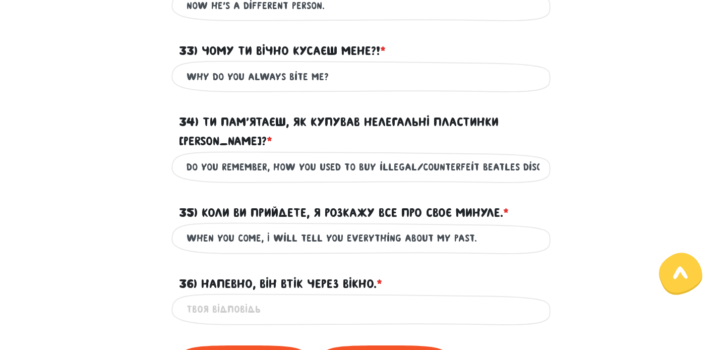
type input "when you come, I will tell you everything about my past."
click at [307, 299] on input "36) Напевно, він втік через вікно. * ?" at bounding box center [362, 309] width 353 height 23
type input "probably, he run away through that window."
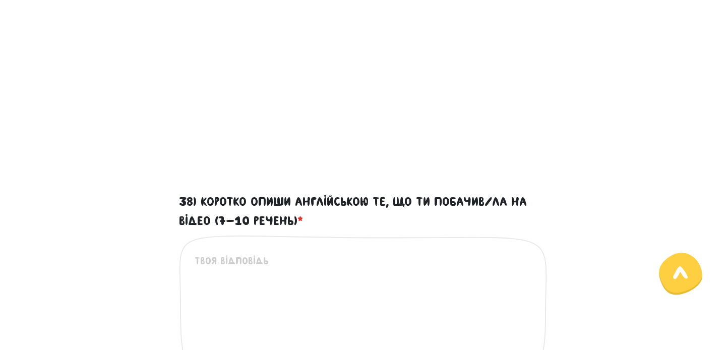
scroll to position [416, 0]
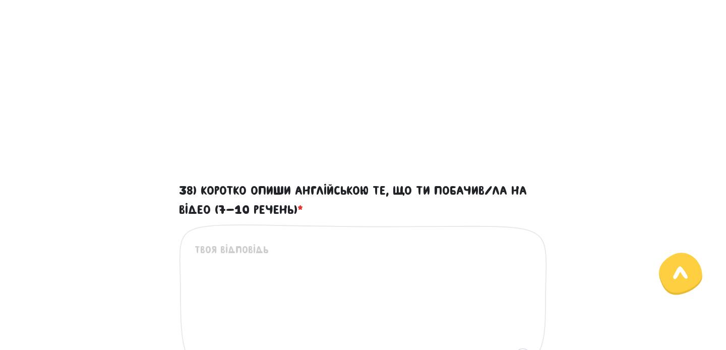
click at [316, 262] on textarea "38) Коротко опиши англійською те, що ти побачив/ла на відео (7-10 речень) *" at bounding box center [363, 304] width 338 height 124
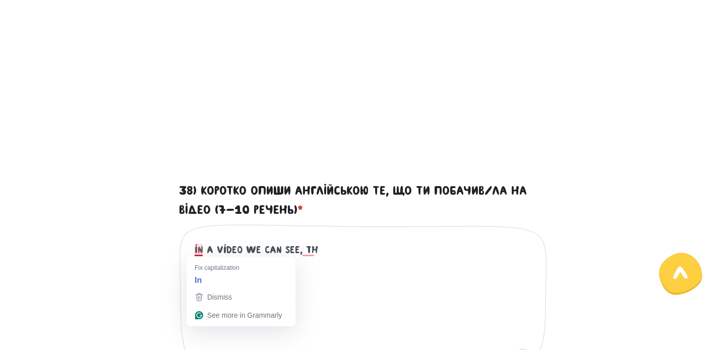
click at [199, 253] on textarea "in a video we can see, th" at bounding box center [363, 304] width 338 height 124
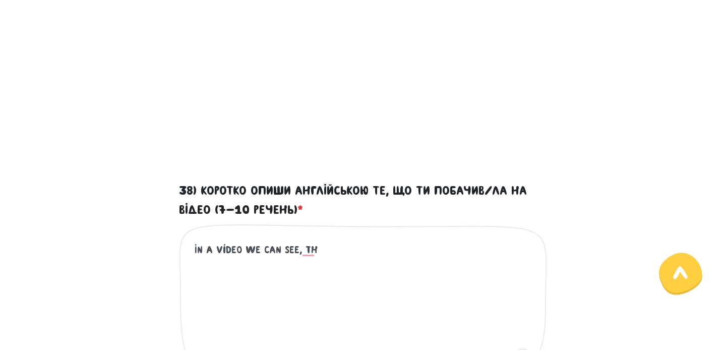
click at [231, 250] on textarea "In a video we can see, th" at bounding box center [363, 304] width 338 height 124
click at [312, 252] on textarea "In a video we can see, th" at bounding box center [363, 304] width 338 height 124
click at [287, 250] on textarea "In a video we can see, that the women dr" at bounding box center [363, 304] width 338 height 124
click at [352, 245] on textarea "In a video we can see that the women dr" at bounding box center [363, 304] width 338 height 124
click at [233, 249] on textarea "In a video we can see that the woman dr" at bounding box center [363, 304] width 338 height 124
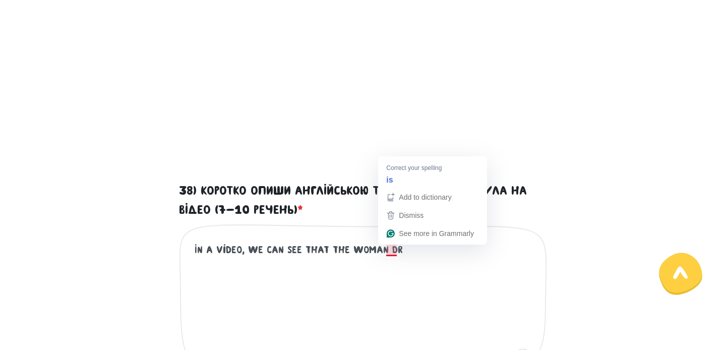
click at [399, 251] on textarea "In a video, we can see that the woman dr" at bounding box center [363, 304] width 338 height 124
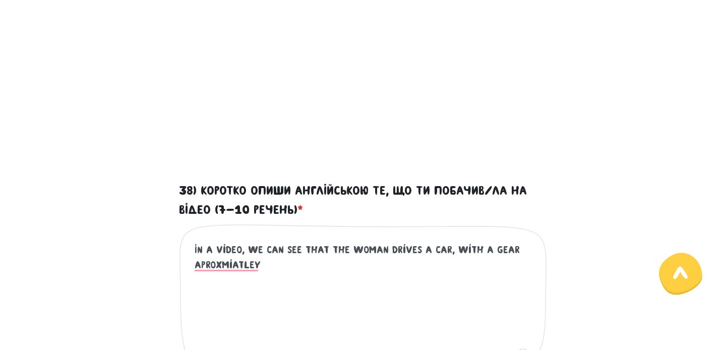
click at [228, 250] on textarea "In a video, we can see that the woman drives a car, with a gear aproxmiatley" at bounding box center [363, 304] width 338 height 124
click at [228, 269] on textarea "In a video, we can see that the woman drives a car, with a gear aproxmiatley" at bounding box center [363, 304] width 338 height 124
click at [514, 251] on textarea "In a video, we can see that the woman drives a car, with a child approximately …" at bounding box center [363, 304] width 338 height 124
click at [355, 267] on textarea "In a video, we can see that the woman drives a car, with a girl approximately 6…" at bounding box center [363, 304] width 338 height 124
click at [403, 267] on textarea "In a video, we can see that the woman drives a car, with a girl approximately 6…" at bounding box center [363, 304] width 338 height 124
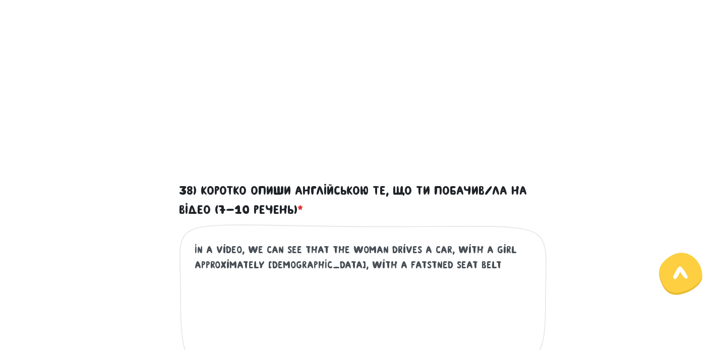
type textarea "In a video, we can see that the woman drives a car, with a girl approximately 6…"
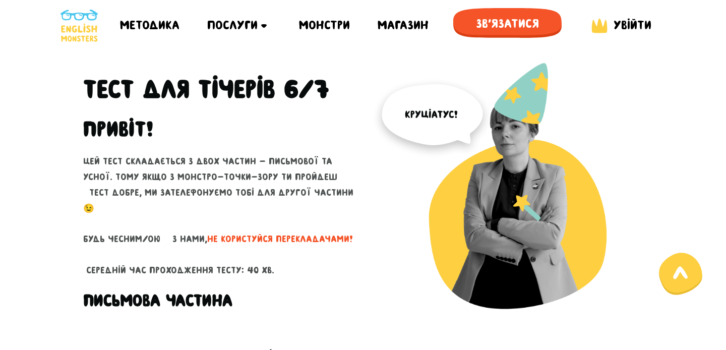
scroll to position [445, 0]
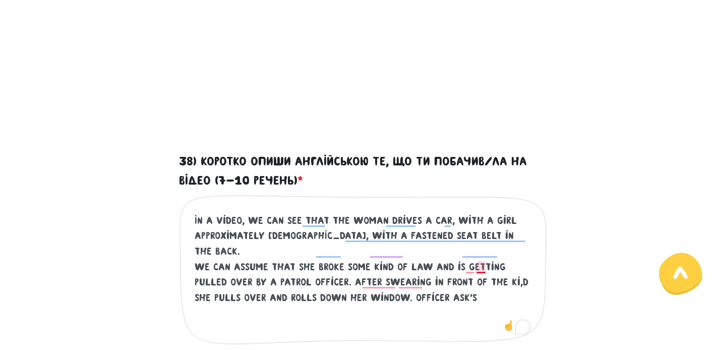
click at [476, 269] on textarea "In a video, we can see that the woman drives a car, with a girl approximately […" at bounding box center [363, 275] width 338 height 124
click at [421, 280] on textarea "In a video, we can see that the woman drives a car, with a girl approximately […" at bounding box center [363, 275] width 338 height 124
click at [389, 285] on textarea "In a video, we can see that the woman drives a car, with a girl approximately […" at bounding box center [363, 275] width 338 height 124
click at [386, 287] on textarea "In a video, we can see that the woman drives a car, with a girl approximately […" at bounding box center [363, 275] width 338 height 124
click at [427, 283] on textarea "In a video, we can see that the woman drives a car, with a girl approximately […" at bounding box center [363, 275] width 338 height 124
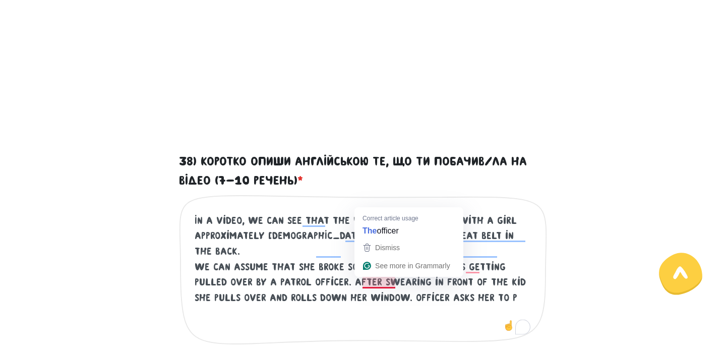
click at [376, 285] on textarea "In a video, we can see that the woman drives a car, with a girl approximately […" at bounding box center [363, 275] width 338 height 124
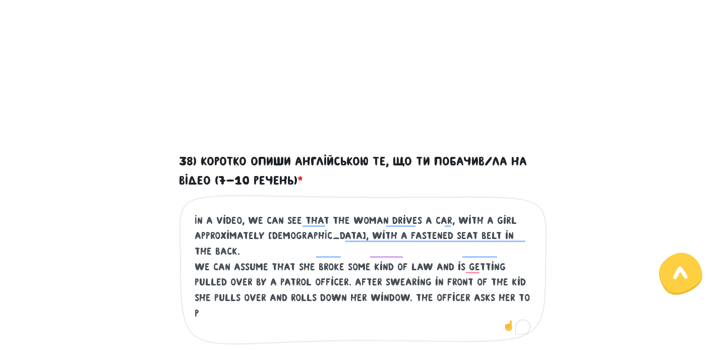
click at [479, 286] on textarea "In a video, we can see that the woman drives a car, with a girl approximately […" at bounding box center [363, 275] width 338 height 124
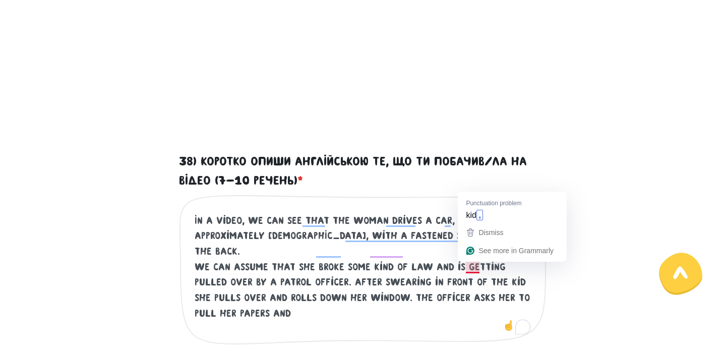
click at [474, 268] on textarea "In a video, we can see that the woman drives a car, with a girl approximately […" at bounding box center [363, 275] width 338 height 124
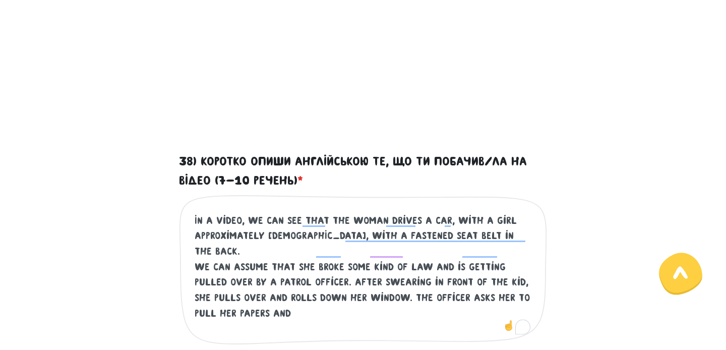
click at [250, 302] on textarea "In a video, we can see that the woman drives a car, with a girl approximately […" at bounding box center [363, 275] width 338 height 124
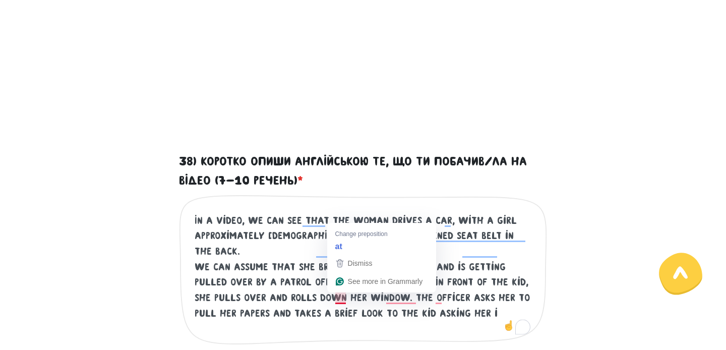
click at [344, 300] on textarea "In a video, we can see that the woman drives a car, with a girl approximately […" at bounding box center [363, 275] width 338 height 124
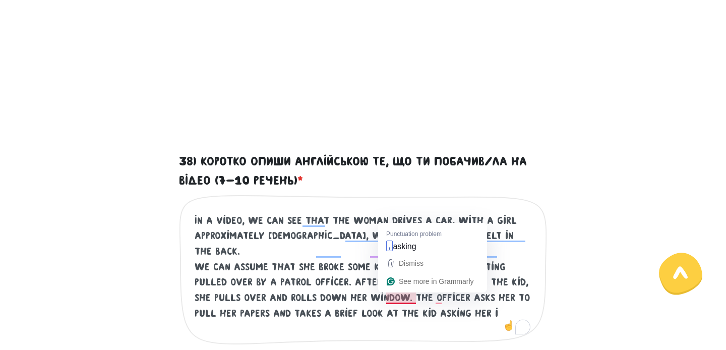
click at [403, 296] on textarea "In a video, we can see that the woman drives a car, with a girl approximately […" at bounding box center [363, 275] width 338 height 124
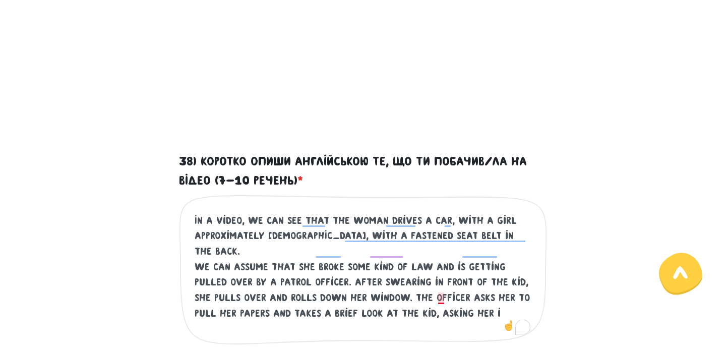
click at [443, 296] on textarea "In a video, we can see that the woman drives a car, with a girl approximately […" at bounding box center [363, 275] width 338 height 124
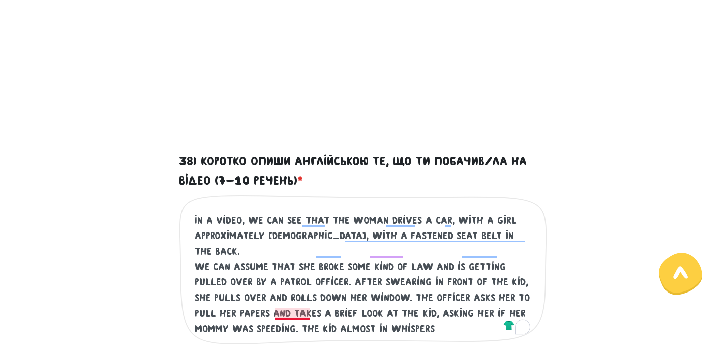
click at [303, 313] on textarea "In a video, we can see that the woman drives a car, with a girl approximately […" at bounding box center [363, 275] width 338 height 124
click at [373, 314] on textarea "In a video, we can see that the woman drives a car, with a girl approximately […" at bounding box center [363, 275] width 338 height 124
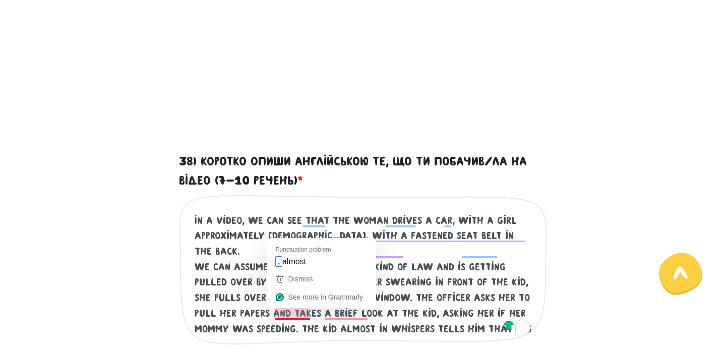
click at [281, 310] on textarea "In a video, we can see that the woman drives a car, with a girl approximately […" at bounding box center [363, 275] width 338 height 124
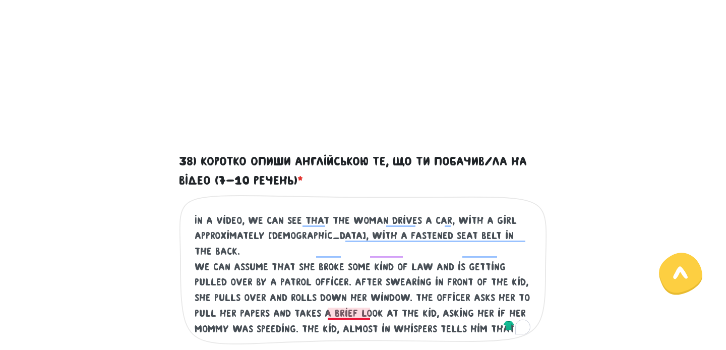
click at [341, 314] on textarea "In a video, we can see that the woman drives a car, with a girl approximately […" at bounding box center [363, 275] width 338 height 124
click at [231, 333] on textarea "In a video, we can see that the woman drives a car, with a girl approximately […" at bounding box center [363, 275] width 338 height 124
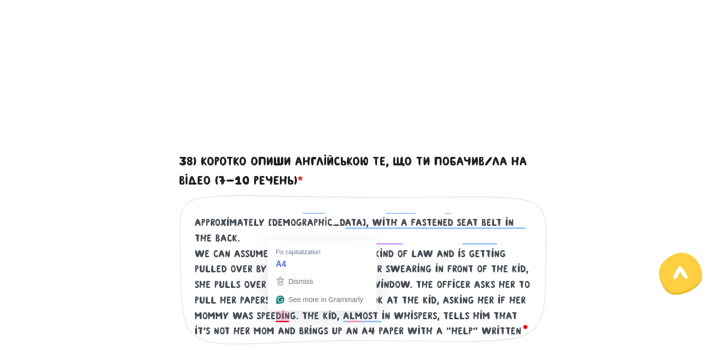
click at [279, 313] on textarea "In a video, we can see that the woman drives a car, with a girl approximately […" at bounding box center [363, 275] width 338 height 124
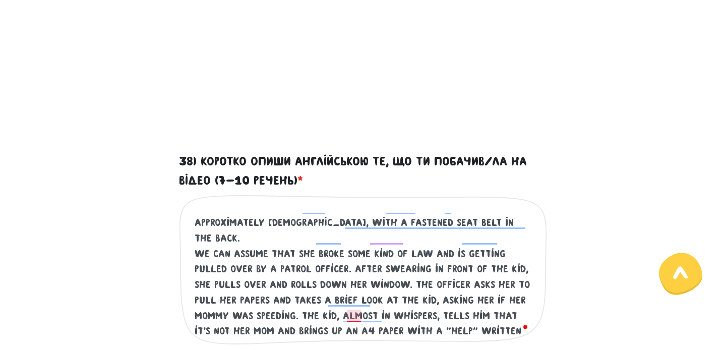
click at [360, 315] on textarea "In a video, we can see that the woman drives a car, with a girl approximately […" at bounding box center [363, 275] width 338 height 124
click at [237, 330] on textarea "In a video, we can see that the woman drives a car, with a girl approximately […" at bounding box center [363, 275] width 338 height 124
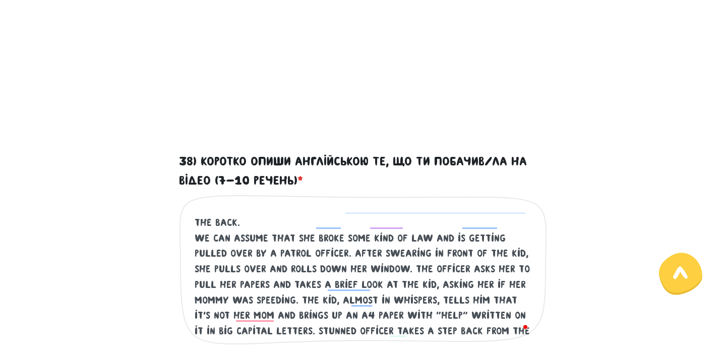
click at [264, 307] on textarea "In a video, we can see that the woman drives a car, with a girl approximately […" at bounding box center [363, 275] width 338 height 124
click at [264, 315] on textarea "In a video, we can see that the woman drives a car, with a girl approximately […" at bounding box center [363, 275] width 338 height 124
click at [474, 338] on div "In a video, we can see that the woman drives a car, with a girl approximately […" at bounding box center [363, 277] width 368 height 166
click at [476, 331] on textarea "In a video, we can see that the woman drives a car, with a girl approximately […" at bounding box center [363, 275] width 338 height 124
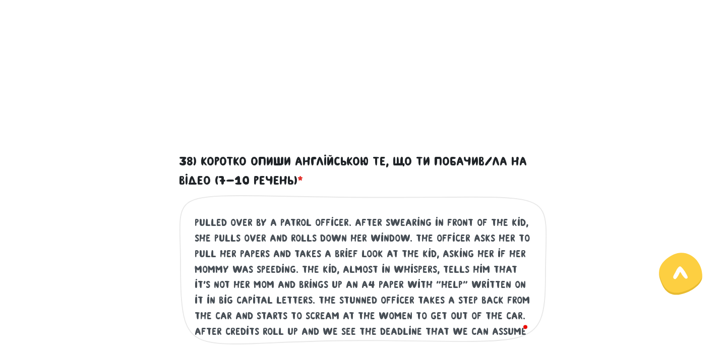
scroll to position [59, 0]
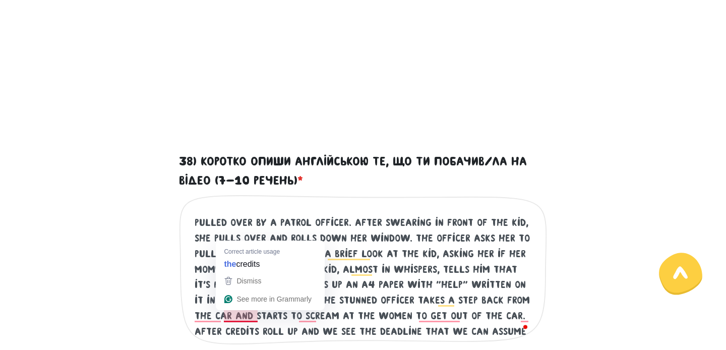
click at [236, 311] on textarea "In a video, we can see that the woman drives a car, with a girl approximately […" at bounding box center [363, 275] width 338 height 124
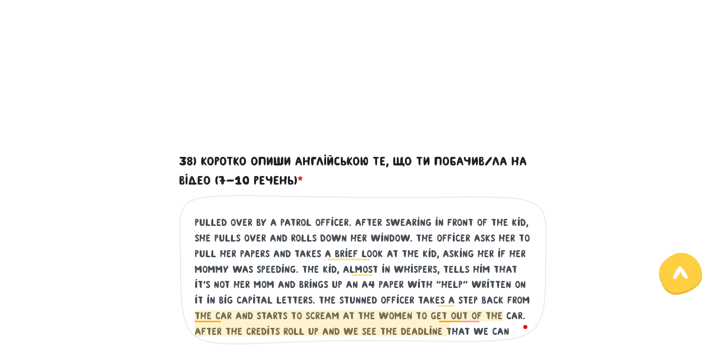
click at [213, 314] on textarea "In a video, we can see that the woman drives a car, with a girl approximately […" at bounding box center [363, 275] width 338 height 124
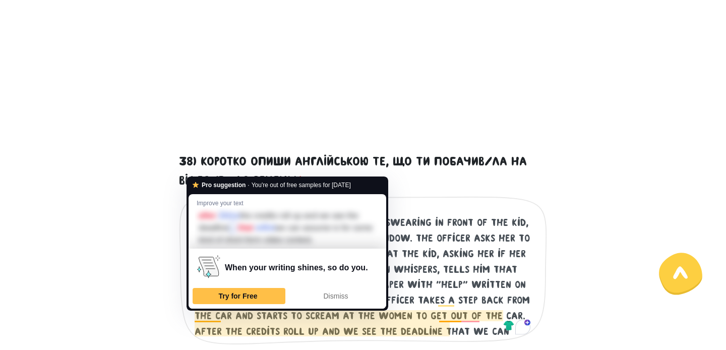
click at [529, 311] on textarea "In a video, we can see that the woman drives a car, with a girl approximately […" at bounding box center [363, 275] width 338 height 124
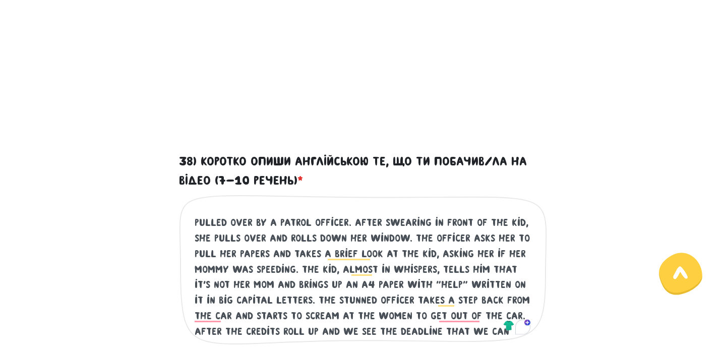
click at [449, 314] on textarea "In a video, we can see that the woman drives a car, with a girl approximately […" at bounding box center [363, 275] width 338 height 124
click at [210, 310] on textarea "In a video, we can see that the woman drives a car, with a girl approximately […" at bounding box center [363, 275] width 338 height 124
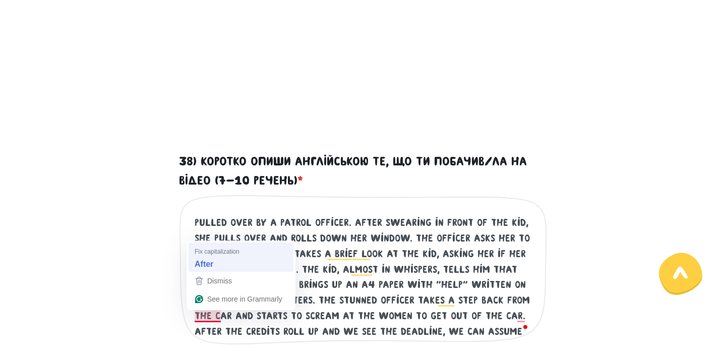
type textarea "In a video, we can see that the woman drives a car, with a girl approximately […"
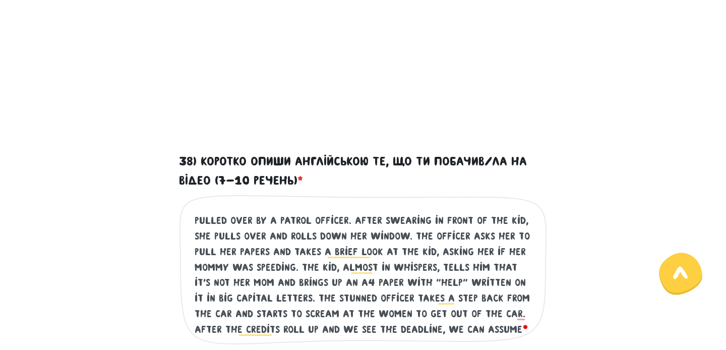
scroll to position [655, 0]
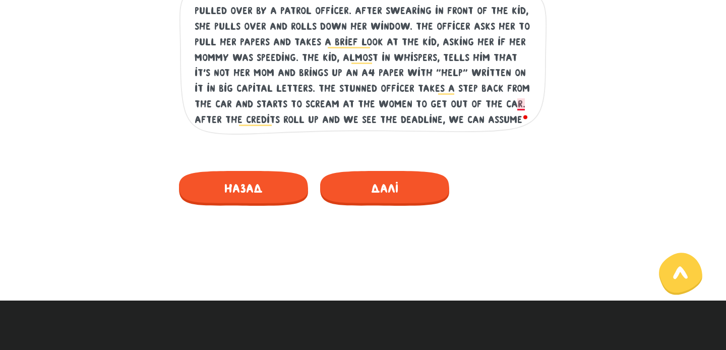
click at [522, 109] on textarea "In a video, we can see that the woman drives a car, with a girl approximately […" at bounding box center [363, 65] width 338 height 124
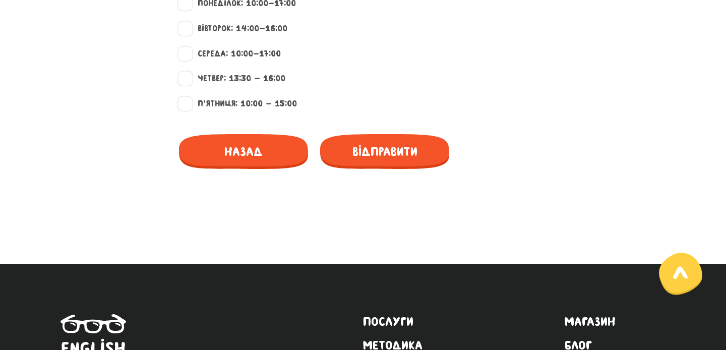
scroll to position [925, 0]
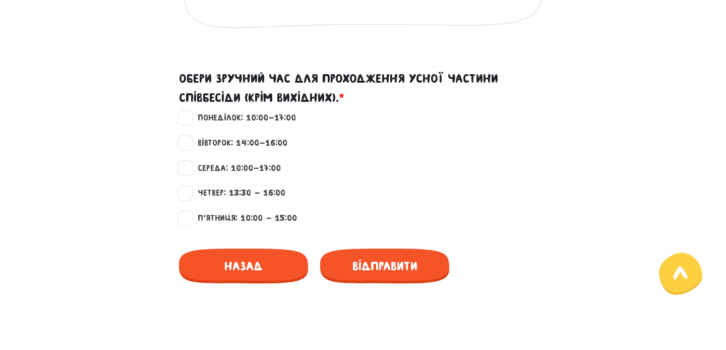
click at [268, 219] on label "П'ятниця: 10:00 - 15:00" at bounding box center [243, 218] width 108 height 13
click at [189, 219] on input "П'ятниця: 10:00 - 15:00" at bounding box center [185, 217] width 8 height 10
checkbox input "true"
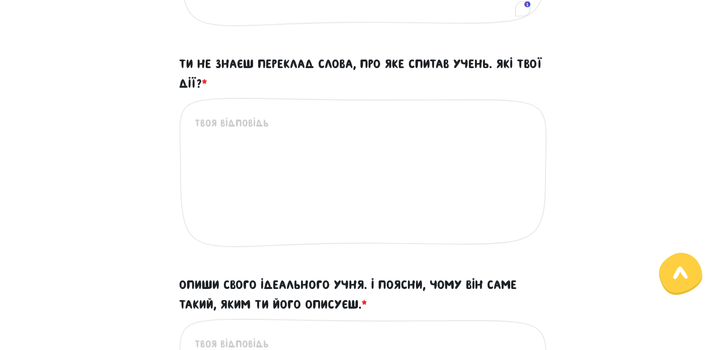
scroll to position [486, 0]
click at [381, 132] on textarea "Ти не знаєш переклад слова, про яке спитав учень. Які твої дії? *" at bounding box center [363, 177] width 338 height 124
click at [290, 111] on div "I would either google it or would try Це обов'язкове поле" at bounding box center [363, 180] width 368 height 166
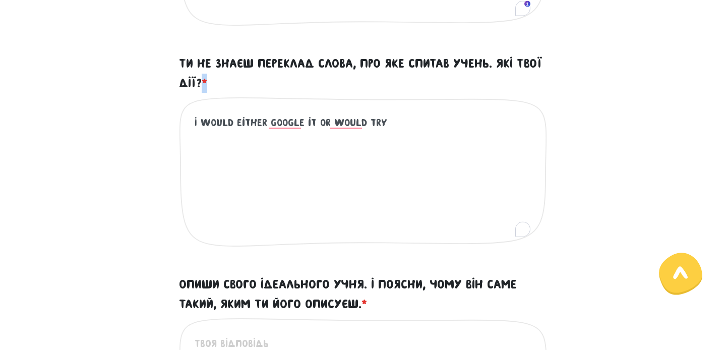
click at [290, 111] on div "I would either google it or would try Це обов'язкове поле" at bounding box center [363, 180] width 368 height 166
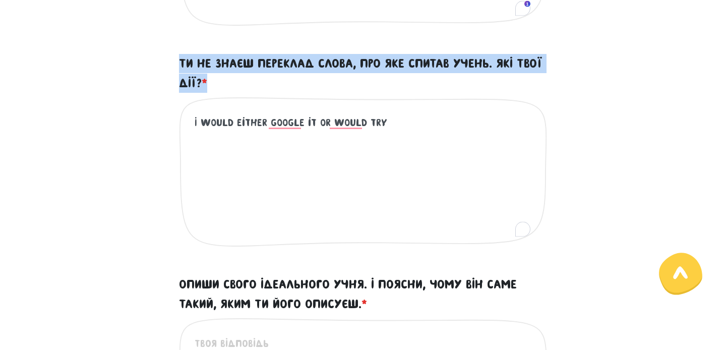
click at [290, 111] on div "I would either google it or would try Це обов'язкове поле" at bounding box center [363, 180] width 368 height 166
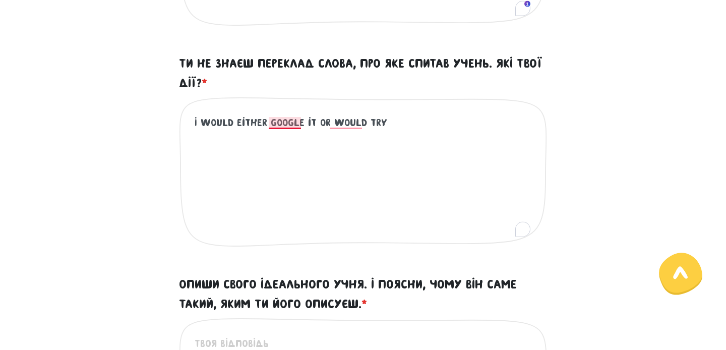
click at [285, 125] on textarea "I would either google it or would try" at bounding box center [363, 177] width 338 height 124
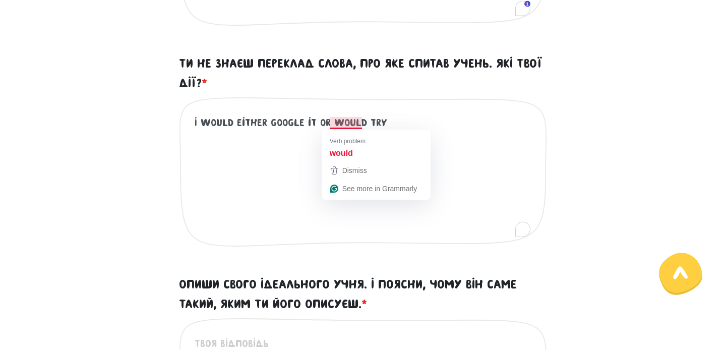
click at [352, 122] on textarea "I would either Google it or would try" at bounding box center [363, 177] width 338 height 124
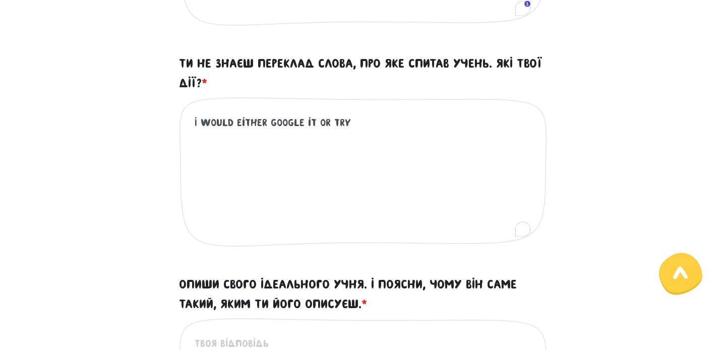
click at [359, 121] on textarea "I would either Google it or try" at bounding box center [363, 177] width 338 height 124
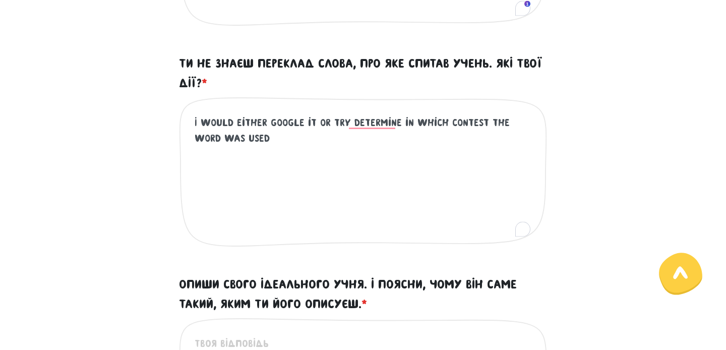
click at [365, 117] on textarea "I would either Google it or try determine in which contest the word was used" at bounding box center [363, 177] width 338 height 124
click at [368, 122] on textarea "I would either Google it or try determine in which contest the word was used" at bounding box center [363, 177] width 338 height 124
click at [281, 143] on textarea "I would either Google it or try to determine in which contest the word was used" at bounding box center [363, 177] width 338 height 124
click at [483, 113] on div "I would either Google it or try to determine in which contest the word was used…" at bounding box center [363, 180] width 368 height 166
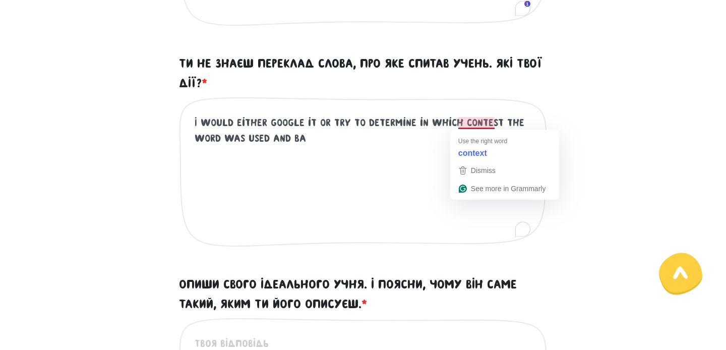
click at [482, 119] on textarea "I would either Google it or try to determine in which contest the word was used…" at bounding box center [363, 177] width 338 height 124
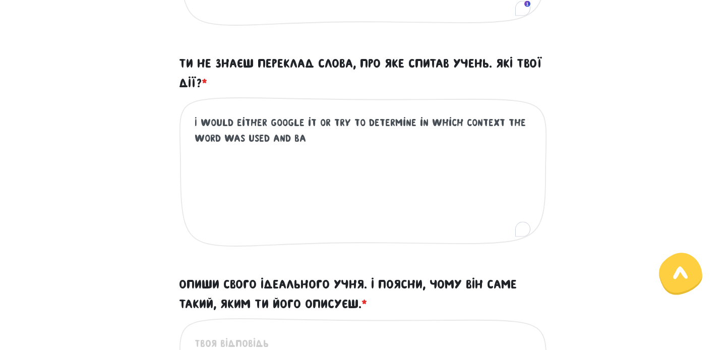
click at [345, 142] on textarea "I would either Google it or try to determine in which context the word was used…" at bounding box center [363, 177] width 338 height 124
click at [286, 137] on textarea "I would either Google it or try to determine in which context the word was used…" at bounding box center [363, 177] width 338 height 124
click at [347, 141] on textarea "I would either Google it or try to determine in which context the word was used…" at bounding box center [363, 177] width 338 height 124
click at [343, 142] on textarea "I would either Google it or try to determine in which context the word was used…" at bounding box center [363, 177] width 338 height 124
click at [462, 144] on textarea "I would either Google it or try to determine in which context the word was used…" at bounding box center [363, 177] width 338 height 124
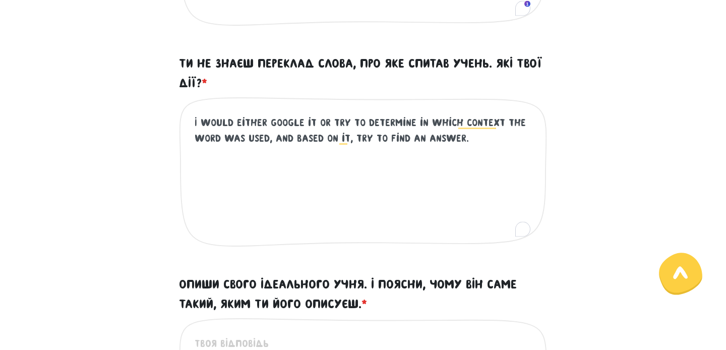
type textarea "I would either Google it or try to determine in which context the word was used…"
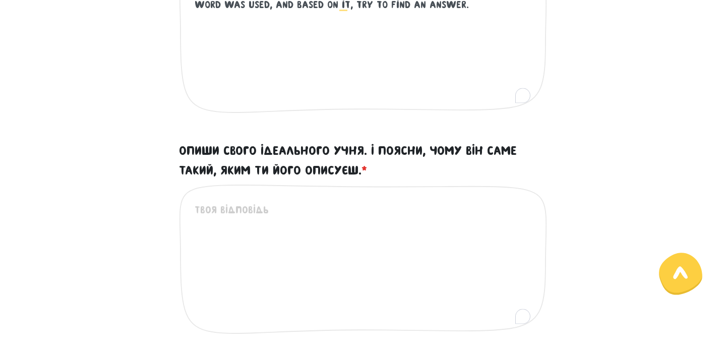
scroll to position [620, 0]
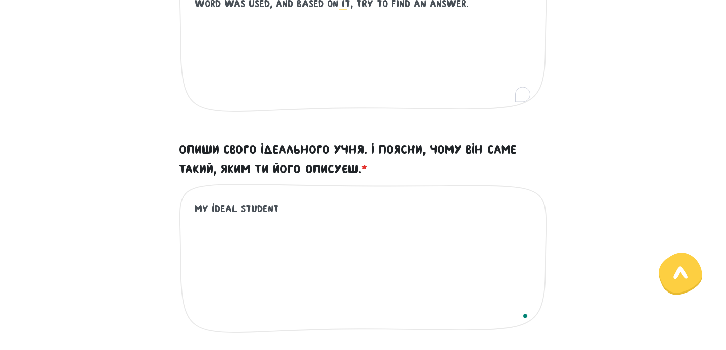
type textarea "my ideal student"
